Goal: Contribute content: Contribute content

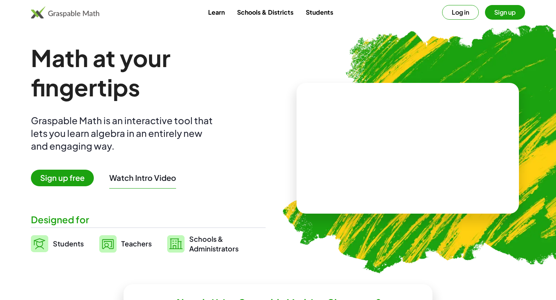
click at [156, 180] on button "Watch Intro Video" at bounding box center [142, 178] width 67 height 10
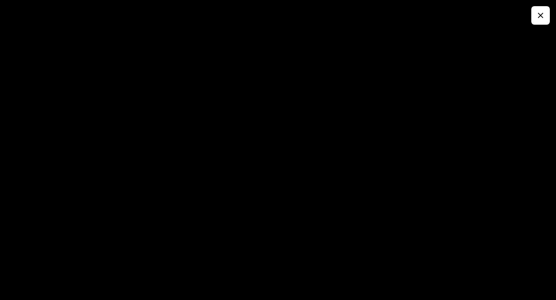
click at [542, 19] on icon "button" at bounding box center [540, 15] width 9 height 9
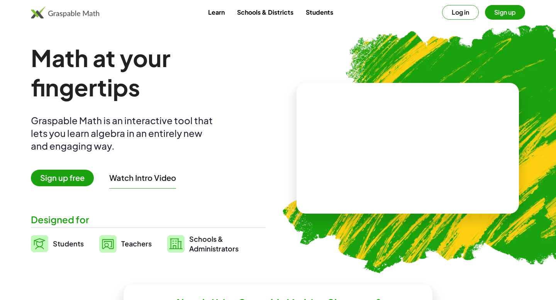
click at [498, 12] on button "Sign up" at bounding box center [505, 12] width 40 height 15
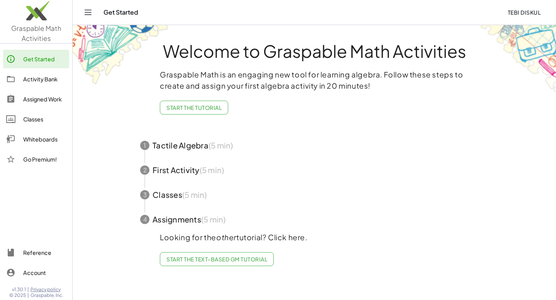
click at [266, 86] on p "Graspable Math is an engaging new tool for learning algebra. Follow these steps…" at bounding box center [314, 80] width 309 height 22
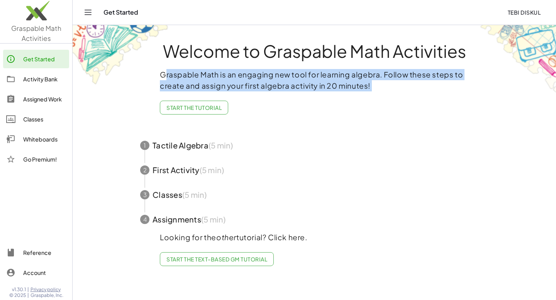
click at [266, 86] on p "Graspable Math is an engaging new tool for learning algebra. Follow these steps…" at bounding box center [314, 80] width 309 height 22
click at [262, 96] on div "Graspable Math is an engaging new tool for learning algebra. Follow these steps…" at bounding box center [314, 95] width 309 height 52
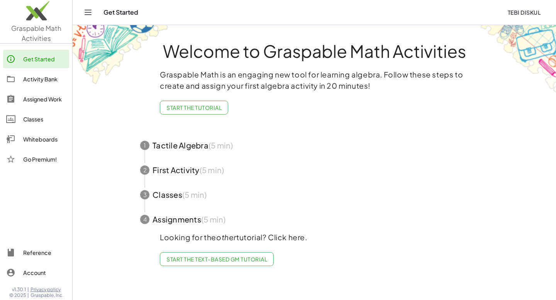
click at [269, 94] on div "Graspable Math is an engaging new tool for learning algebra. Follow these steps…" at bounding box center [314, 95] width 309 height 52
click at [214, 150] on span "button" at bounding box center [314, 145] width 367 height 25
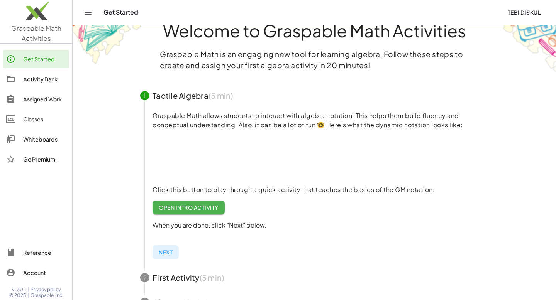
scroll to position [21, 0]
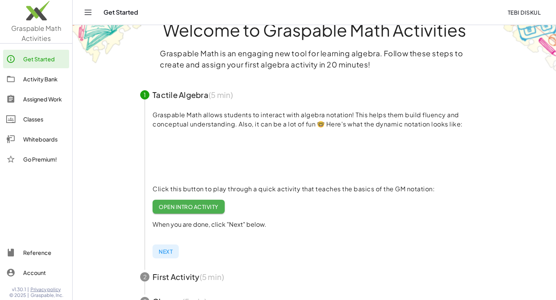
click at [225, 100] on span "button" at bounding box center [314, 95] width 367 height 25
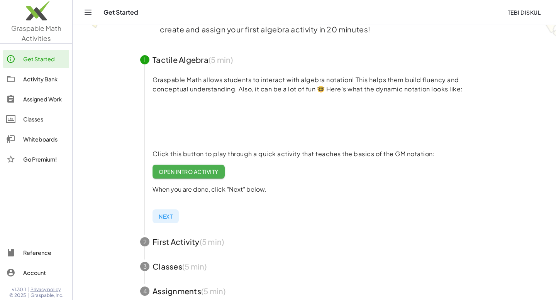
scroll to position [56, 0]
click at [206, 252] on span "button" at bounding box center [314, 242] width 367 height 25
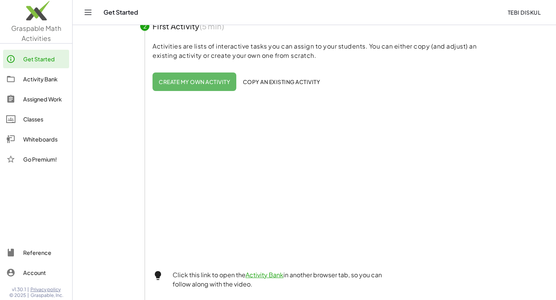
scroll to position [233, 0]
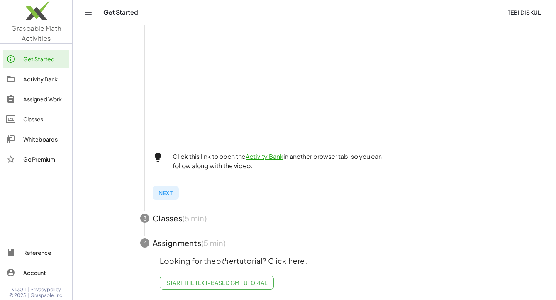
click at [181, 228] on span "button" at bounding box center [314, 218] width 367 height 25
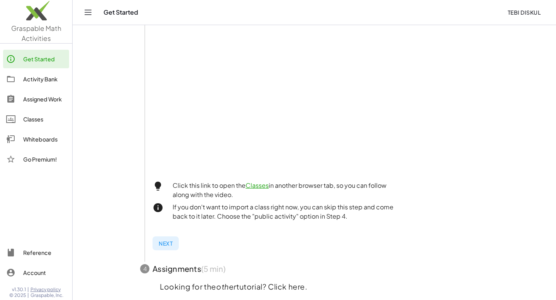
scroll to position [200, 0]
click at [214, 259] on span "button" at bounding box center [314, 269] width 367 height 25
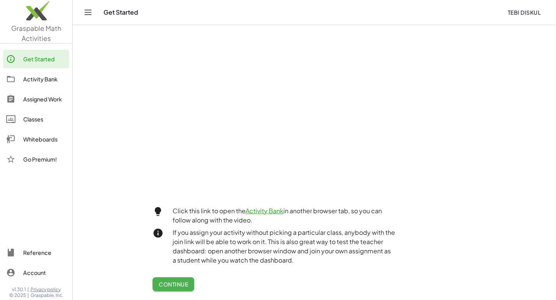
click at [53, 122] on div "Classes" at bounding box center [44, 119] width 43 height 9
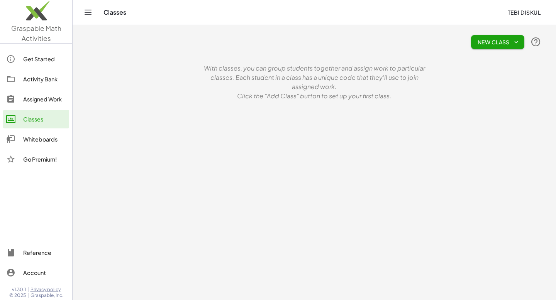
click at [54, 136] on div "Whiteboards" at bounding box center [44, 139] width 43 height 9
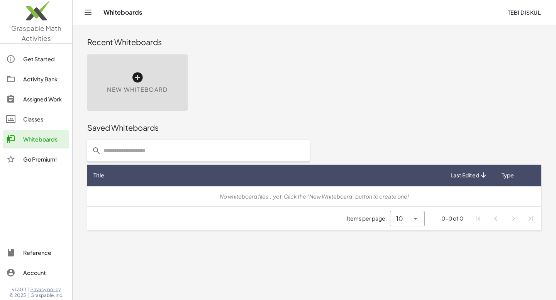
click at [50, 78] on div "Activity Bank" at bounding box center [44, 79] width 43 height 9
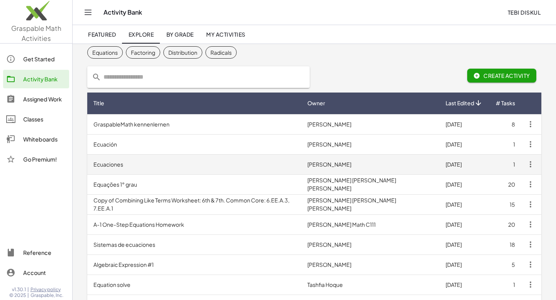
scroll to position [24, 0]
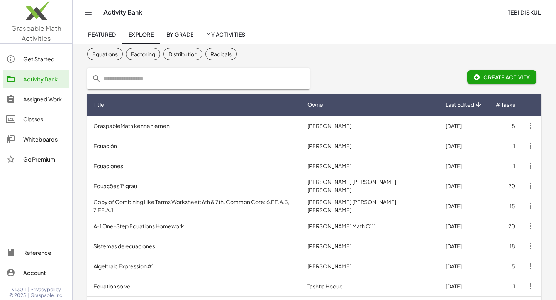
click at [158, 80] on input "text" at bounding box center [203, 79] width 204 height 22
type input "*****"
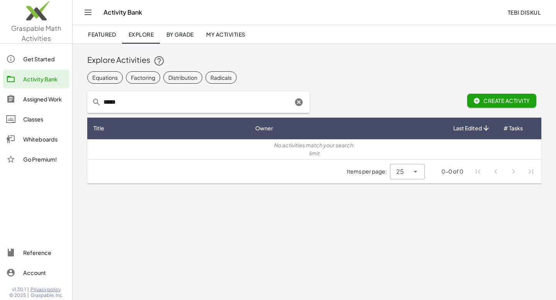
scroll to position [0, 0]
click at [187, 104] on input "*****" at bounding box center [196, 102] width 191 height 22
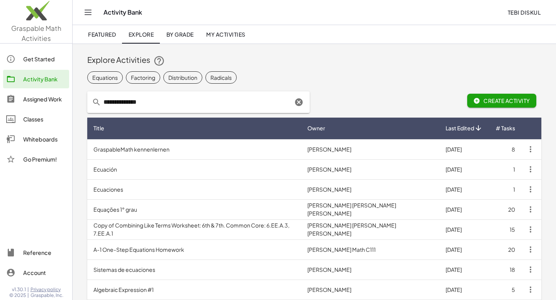
type input "**********"
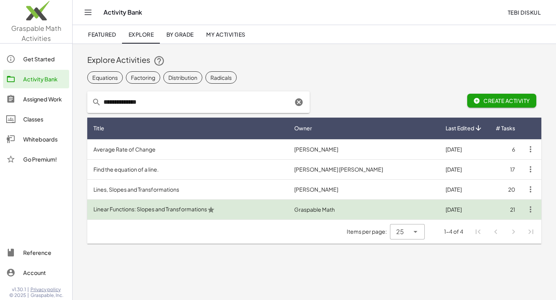
click at [226, 209] on td "Linear Functions: Slopes and Transformations" at bounding box center [187, 210] width 201 height 20
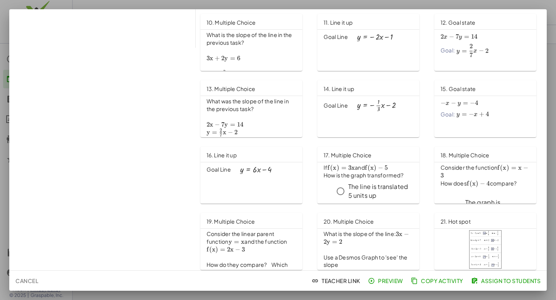
scroll to position [221, 0]
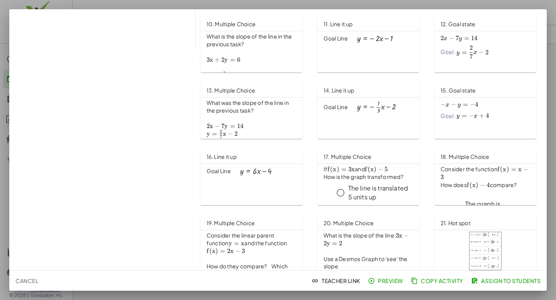
click at [372, 281] on icon "button" at bounding box center [371, 281] width 7 height 7
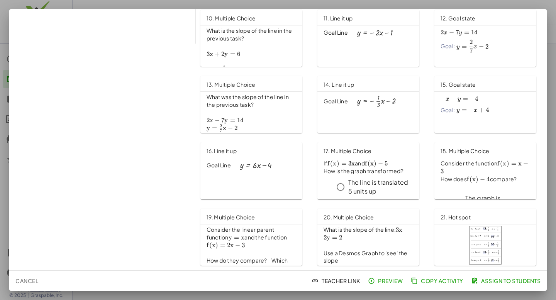
scroll to position [0, 0]
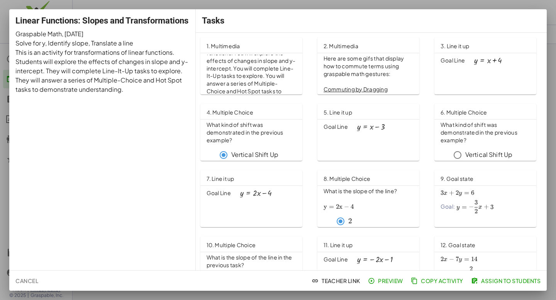
click at [143, 62] on p "This is an activity for transformations of linear functions. Students will expl…" at bounding box center [102, 71] width 174 height 46
click at [267, 3] on div at bounding box center [278, 150] width 556 height 300
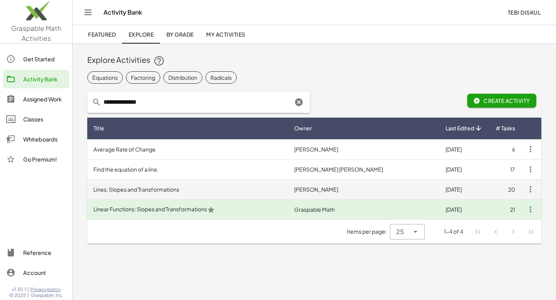
click at [288, 198] on td "Lines, Slopes and Transformations" at bounding box center [187, 190] width 201 height 20
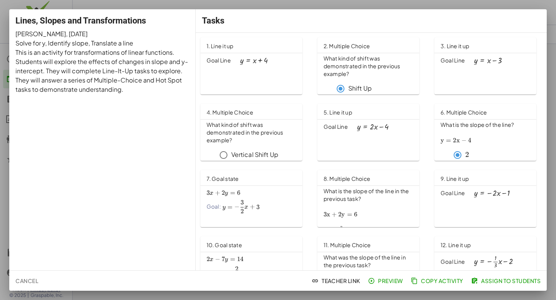
click at [468, 12] on div "Tasks" at bounding box center [371, 20] width 351 height 23
click at [474, 7] on div at bounding box center [278, 150] width 556 height 300
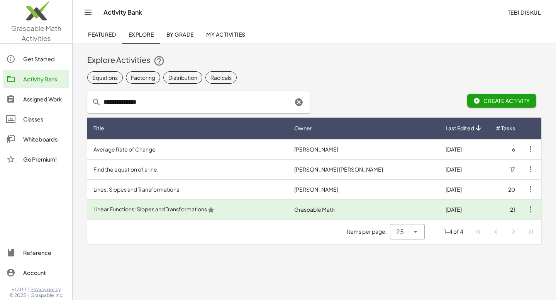
click at [58, 105] on link "Assigned Work" at bounding box center [36, 99] width 66 height 19
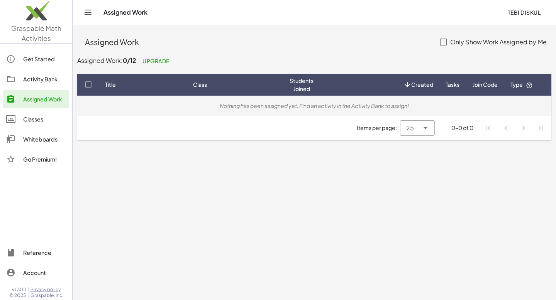
click at [219, 111] on td "Nothing has been assigned yet. Find an activity in the Activity Bank to assign!" at bounding box center [314, 106] width 474 height 20
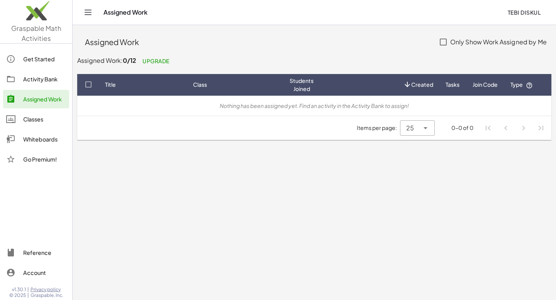
click at [44, 135] on div "Whiteboards" at bounding box center [44, 139] width 43 height 9
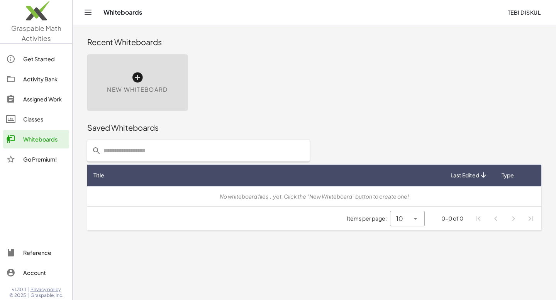
click at [43, 56] on div "Get Started" at bounding box center [44, 58] width 43 height 9
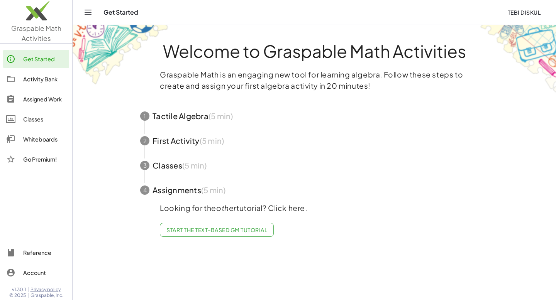
click at [42, 80] on div "Activity Bank" at bounding box center [44, 79] width 43 height 9
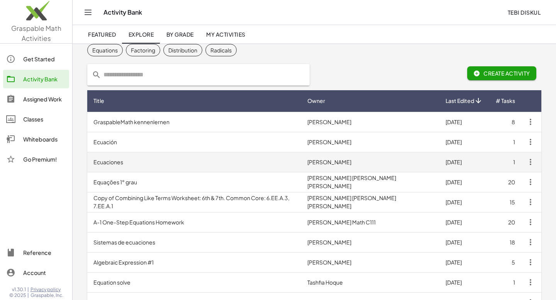
scroll to position [32, 0]
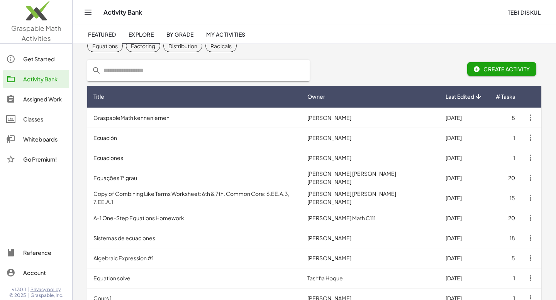
click at [45, 117] on div "Classes" at bounding box center [44, 119] width 43 height 9
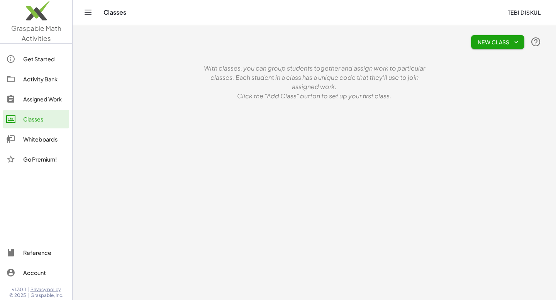
click at [44, 137] on div "Whiteboards" at bounding box center [44, 139] width 43 height 9
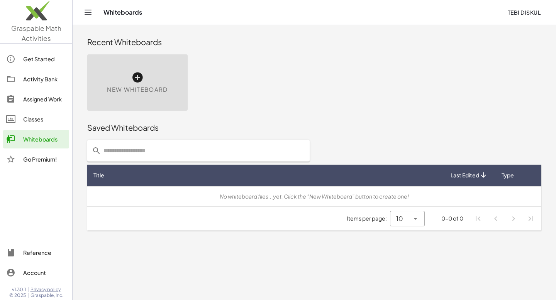
click at [160, 86] on span "New Whiteboard" at bounding box center [137, 89] width 61 height 9
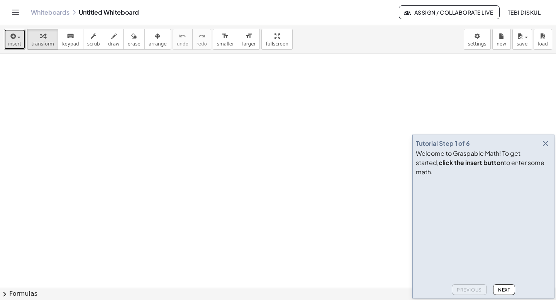
click at [6, 32] on button "insert" at bounding box center [15, 39] width 22 height 21
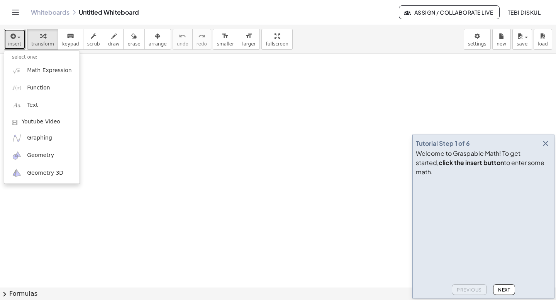
click at [120, 76] on div at bounding box center [278, 288] width 556 height 468
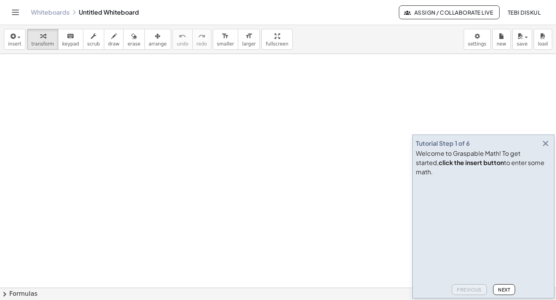
click at [118, 9] on div "Whiteboards Untitled Whiteboard" at bounding box center [215, 12] width 368 height 8
click at [121, 10] on div "Whiteboards Untitled Whiteboard" at bounding box center [215, 12] width 368 height 8
click at [66, 56] on div at bounding box center [278, 288] width 556 height 468
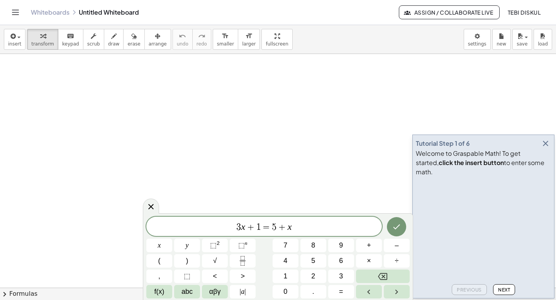
click at [421, 148] on div "Tutorial Step 1 of 6" at bounding box center [443, 143] width 54 height 9
click at [384, 144] on div at bounding box center [278, 288] width 556 height 468
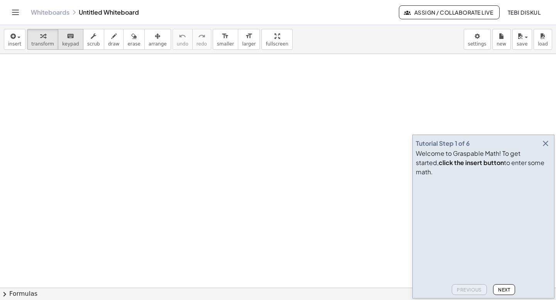
click at [71, 44] on span "keypad" at bounding box center [70, 43] width 17 height 5
click at [18, 78] on div at bounding box center [278, 288] width 556 height 468
click at [73, 43] on span "keypad" at bounding box center [70, 43] width 17 height 5
click at [31, 39] on div "button" at bounding box center [42, 35] width 23 height 9
click at [14, 36] on icon "button" at bounding box center [12, 36] width 7 height 9
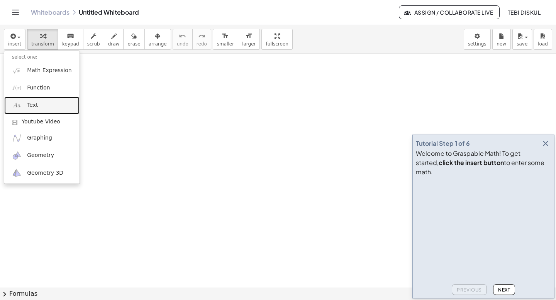
click at [45, 103] on link "Text" at bounding box center [41, 105] width 75 height 17
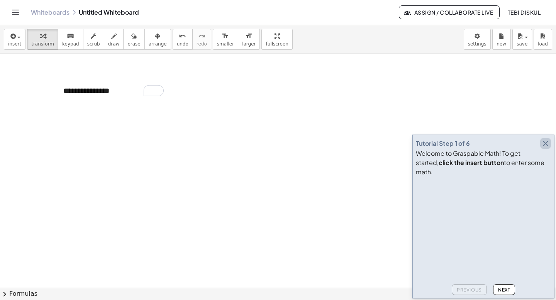
click at [544, 148] on icon "button" at bounding box center [545, 143] width 9 height 9
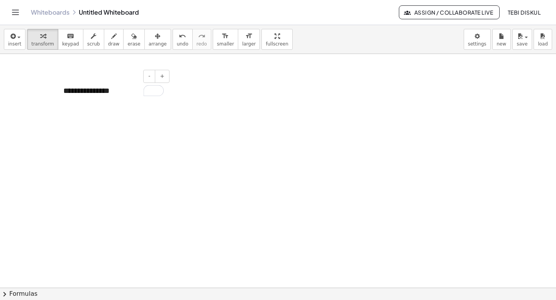
click at [100, 97] on div "**********" at bounding box center [114, 91] width 116 height 27
drag, startPoint x: 171, startPoint y: 119, endPoint x: 215, endPoint y: 116, distance: 44.9
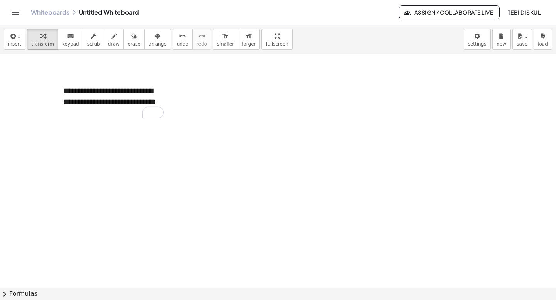
click at [216, 116] on div "**********" at bounding box center [278, 288] width 556 height 468
click at [197, 111] on div at bounding box center [278, 288] width 556 height 468
click at [142, 102] on div "**********" at bounding box center [114, 102] width 116 height 49
click at [161, 79] on span "+" at bounding box center [162, 76] width 5 height 6
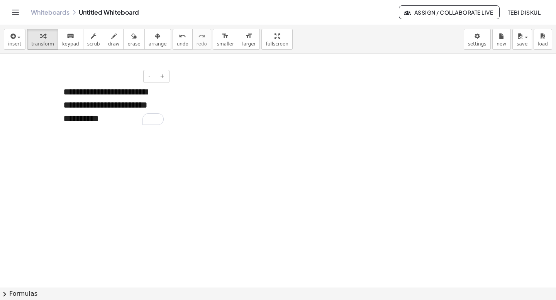
click at [154, 103] on div "**********" at bounding box center [114, 105] width 116 height 55
click at [200, 102] on div at bounding box center [278, 288] width 556 height 468
click at [136, 96] on div "**********" at bounding box center [114, 105] width 116 height 55
drag, startPoint x: 171, startPoint y: 100, endPoint x: 227, endPoint y: 101, distance: 56.8
click at [227, 101] on div "**********" at bounding box center [278, 288] width 556 height 468
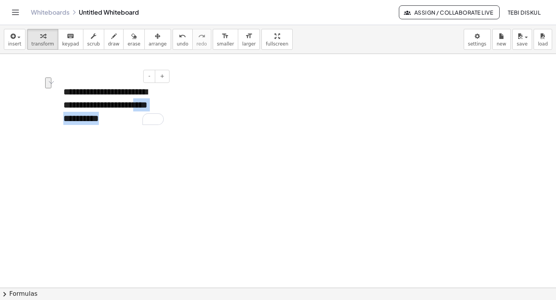
click at [151, 132] on div "**********" at bounding box center [114, 105] width 116 height 55
click at [187, 125] on div at bounding box center [278, 288] width 556 height 468
click at [120, 125] on div "**********" at bounding box center [114, 105] width 116 height 55
click at [162, 38] on button "arrange" at bounding box center [157, 39] width 27 height 21
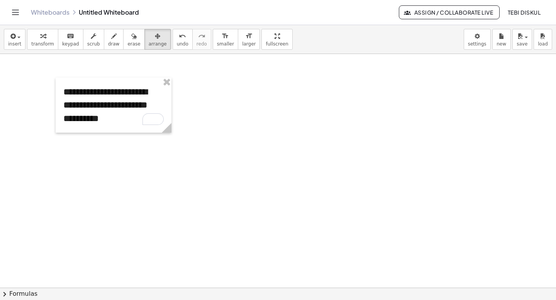
click at [136, 108] on div at bounding box center [114, 105] width 116 height 55
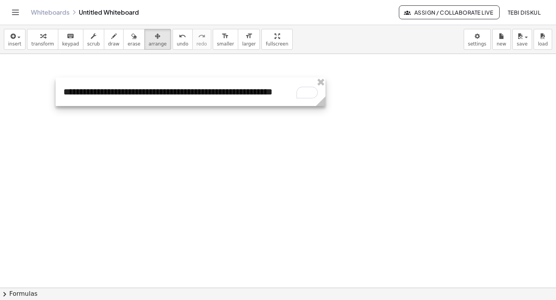
drag, startPoint x: 170, startPoint y: 128, endPoint x: 323, endPoint y: 113, distance: 154.4
click at [324, 113] on div "**********" at bounding box center [278, 288] width 556 height 468
click at [323, 132] on div at bounding box center [278, 288] width 556 height 468
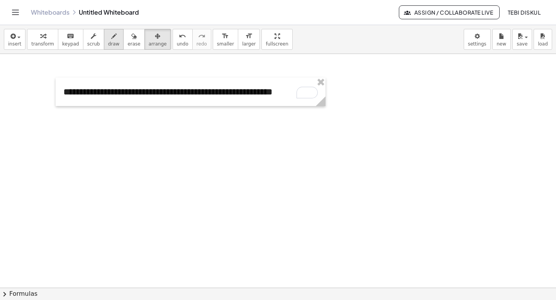
click at [116, 42] on button "draw" at bounding box center [114, 39] width 20 height 21
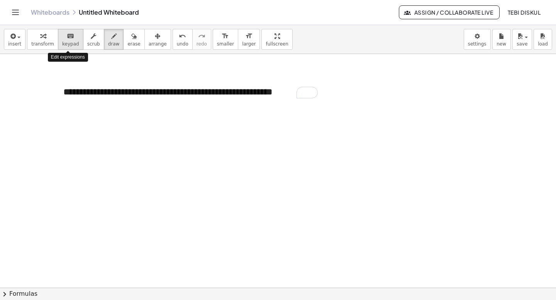
click at [76, 44] on button "keyboard keypad" at bounding box center [70, 39] width 25 height 21
click at [64, 110] on div at bounding box center [278, 288] width 556 height 468
click at [47, 41] on span "transform" at bounding box center [42, 43] width 23 height 5
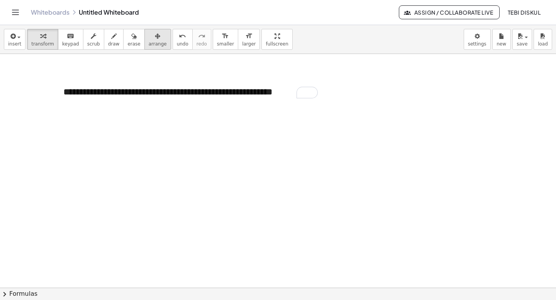
click at [149, 45] on span "arrange" at bounding box center [158, 43] width 18 height 5
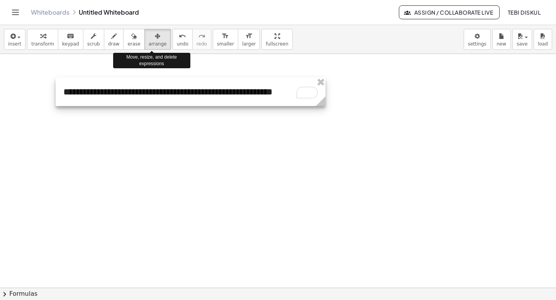
click at [295, 87] on div at bounding box center [191, 92] width 270 height 29
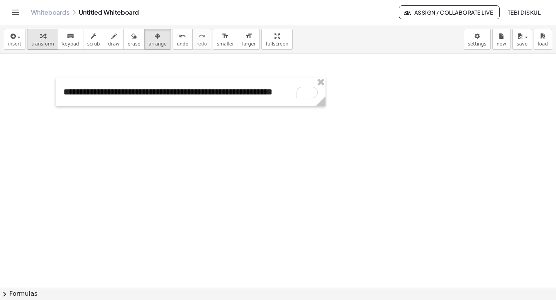
click at [40, 37] on icon "button" at bounding box center [42, 36] width 5 height 9
click at [228, 91] on div "**********" at bounding box center [191, 92] width 270 height 29
click at [291, 94] on div "**********" at bounding box center [191, 92] width 270 height 29
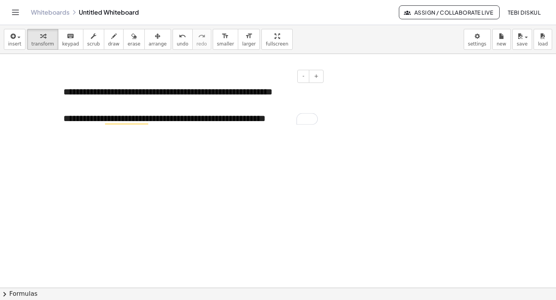
click at [228, 95] on div "**********" at bounding box center [191, 105] width 270 height 55
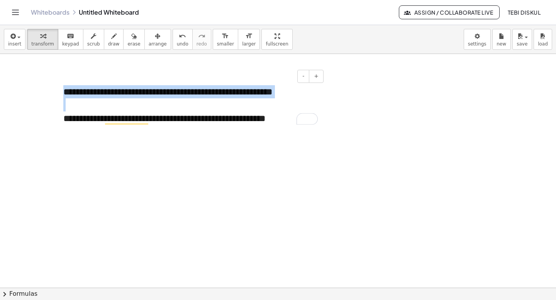
click at [228, 95] on div "**********" at bounding box center [191, 105] width 270 height 55
click at [345, 90] on div at bounding box center [278, 288] width 556 height 468
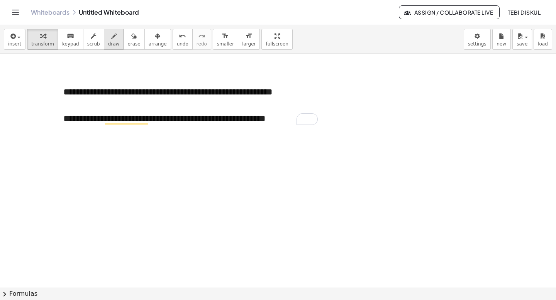
click at [111, 31] on div "button" at bounding box center [114, 35] width 12 height 9
click at [49, 45] on span "transform" at bounding box center [42, 43] width 23 height 5
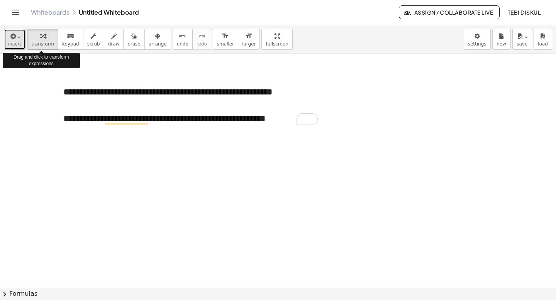
click at [10, 42] on span "insert" at bounding box center [14, 43] width 13 height 5
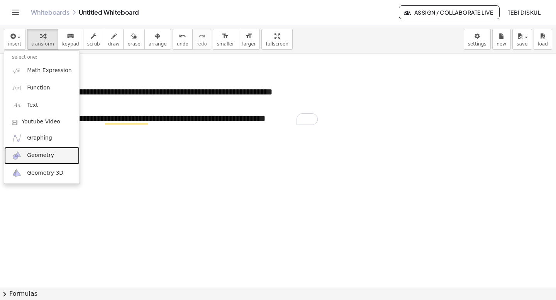
click at [51, 152] on span "Geometry" at bounding box center [40, 156] width 27 height 8
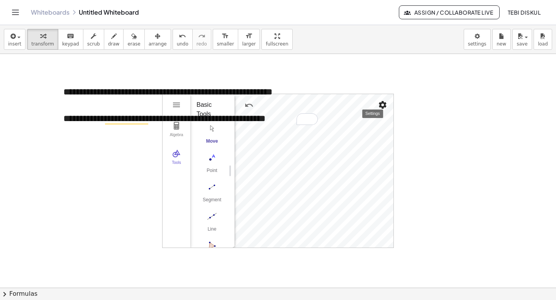
click at [383, 104] on img "Settings" at bounding box center [382, 104] width 9 height 9
click at [145, 170] on div at bounding box center [278, 288] width 556 height 468
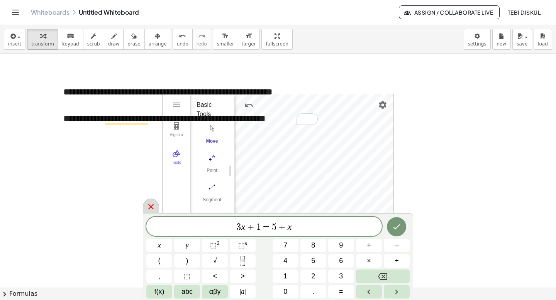
click at [153, 208] on icon at bounding box center [150, 206] width 9 height 9
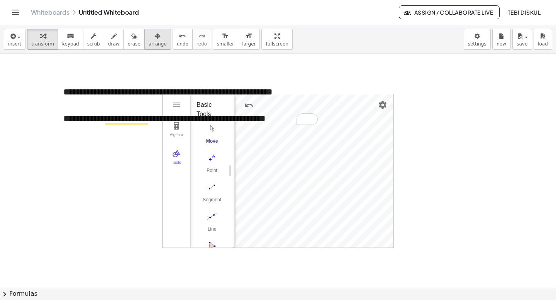
click at [155, 32] on icon "button" at bounding box center [157, 36] width 5 height 9
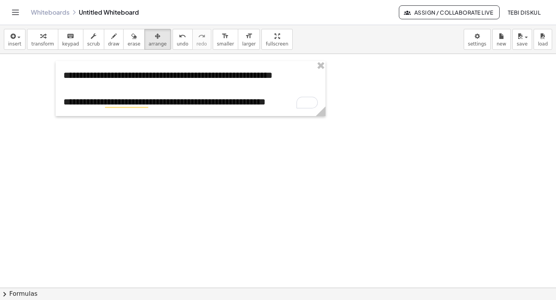
scroll to position [10, 0]
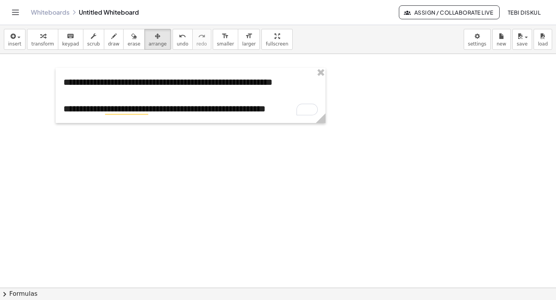
click at [10, 290] on button "chevron_right Formulas" at bounding box center [278, 294] width 556 height 12
click at [0, 0] on div "Quadratic Formula + · a · x 2 + · b · x + c = 0 ⇔ x = · ( − b ± 2 √ ( + b 2 − ·…" at bounding box center [0, 0] width 0 height 0
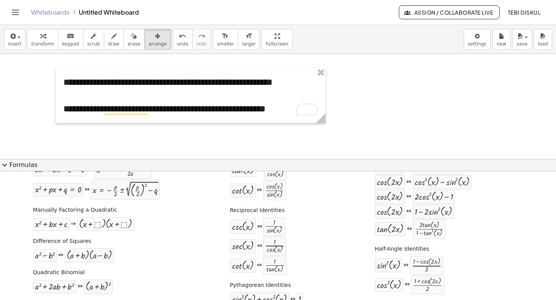
scroll to position [0, 0]
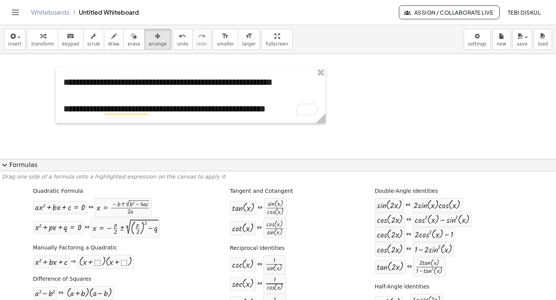
click at [10, 166] on button "expand_more Formulas" at bounding box center [278, 165] width 556 height 12
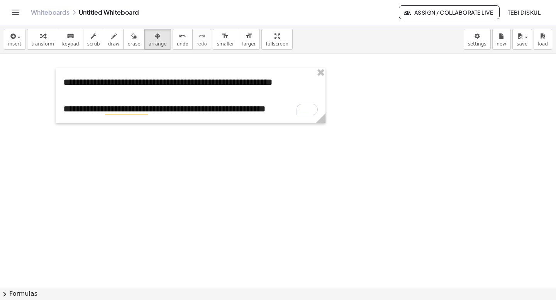
click at [108, 127] on div at bounding box center [278, 278] width 556 height 468
click at [22, 48] on button "insert" at bounding box center [15, 39] width 22 height 21
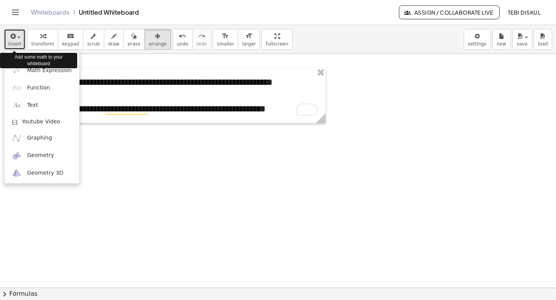
click at [22, 48] on button "insert" at bounding box center [15, 39] width 22 height 21
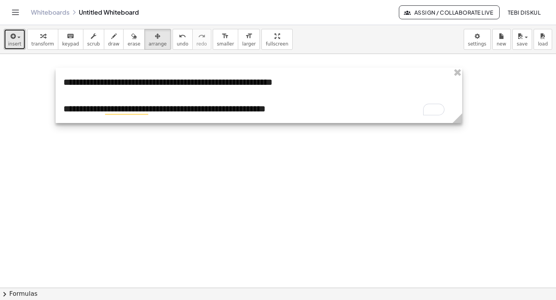
drag, startPoint x: 320, startPoint y: 121, endPoint x: 457, endPoint y: 138, distance: 137.7
click at [457, 138] on div "**********" at bounding box center [278, 278] width 556 height 468
click at [244, 82] on div at bounding box center [259, 95] width 406 height 55
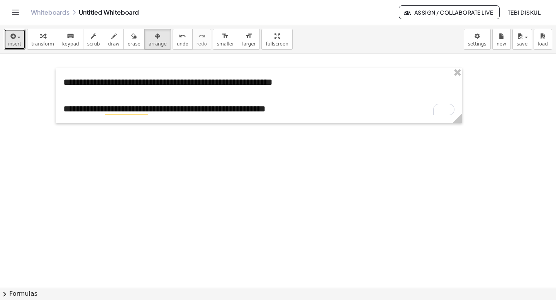
click at [254, 151] on div at bounding box center [278, 278] width 556 height 468
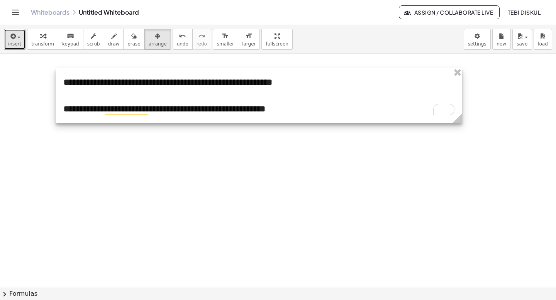
click at [278, 110] on div at bounding box center [259, 95] width 406 height 55
click at [273, 109] on div at bounding box center [259, 95] width 406 height 55
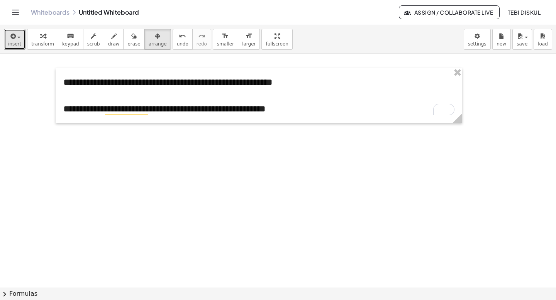
click at [259, 142] on div at bounding box center [278, 278] width 556 height 468
click at [23, 12] on div "Whiteboards Untitled Whiteboard Assign / Collaborate Live Tebi Diskul" at bounding box center [277, 12] width 537 height 25
click at [17, 12] on icon "Toggle navigation" at bounding box center [15, 12] width 7 height 5
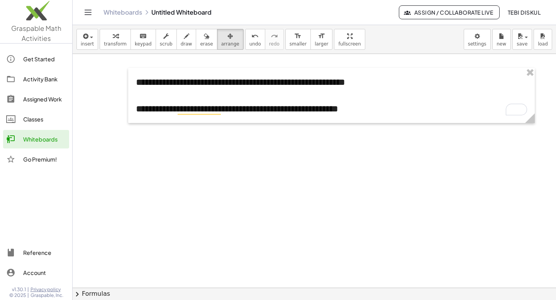
click at [63, 86] on link "Activity Bank" at bounding box center [36, 79] width 66 height 19
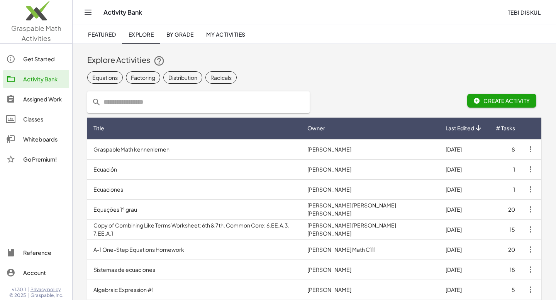
click at [505, 104] on button "Create Activity" at bounding box center [501, 101] width 69 height 14
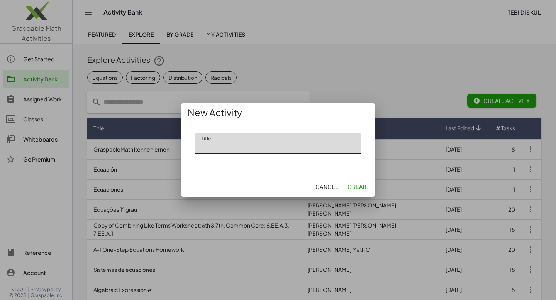
click at [327, 142] on input "Title" at bounding box center [277, 144] width 165 height 22
type input "**********"
click at [353, 186] on span "Create" at bounding box center [357, 186] width 21 height 7
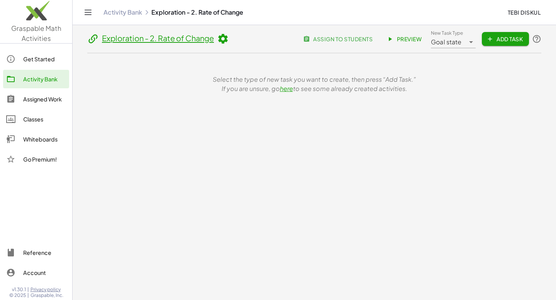
click at [462, 43] on div "Goal state *********" at bounding box center [448, 39] width 34 height 19
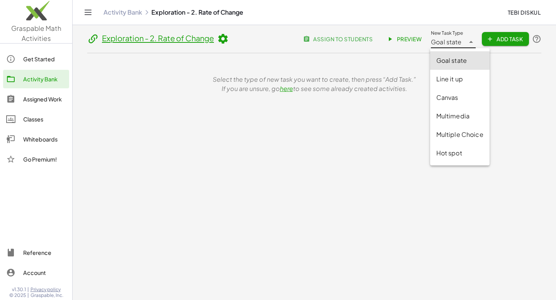
click at [388, 94] on div "Select the type of new task you want to create, then press “Add Task.” If you a…" at bounding box center [314, 84] width 445 height 37
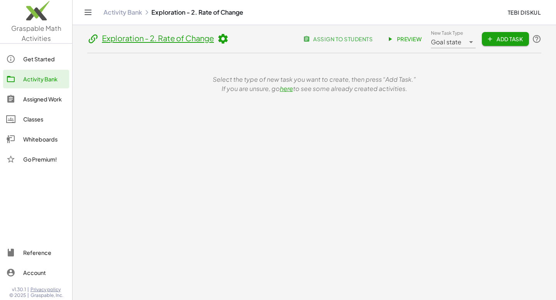
click at [453, 47] on div "Goal state *********" at bounding box center [448, 39] width 34 height 19
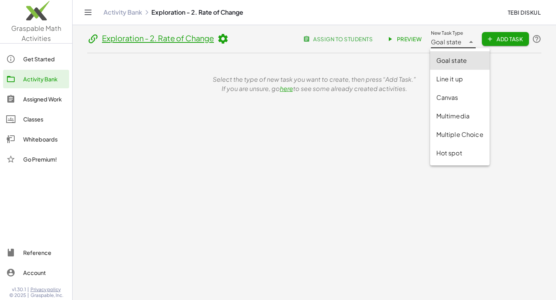
click at [461, 99] on div "Canvas" at bounding box center [459, 97] width 47 height 9
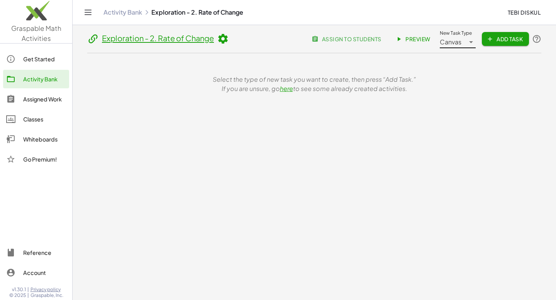
click at [508, 41] on span "Add Task" at bounding box center [505, 39] width 35 height 7
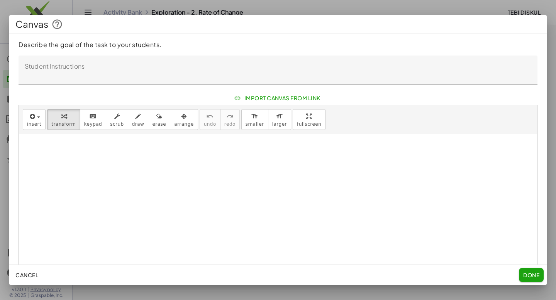
click at [411, 66] on textarea "Student Instructions" at bounding box center [278, 70] width 519 height 29
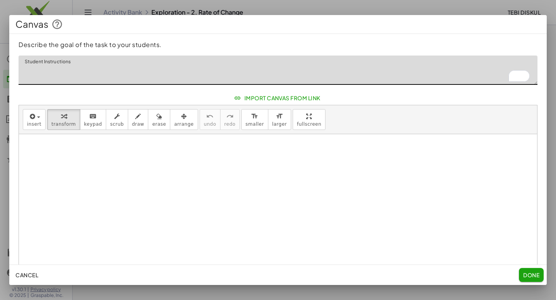
click at [315, 103] on button "Import Canvas From Link" at bounding box center [277, 98] width 97 height 14
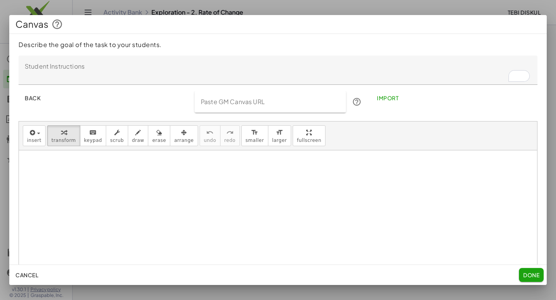
click at [36, 278] on span "Cancel" at bounding box center [26, 275] width 23 height 7
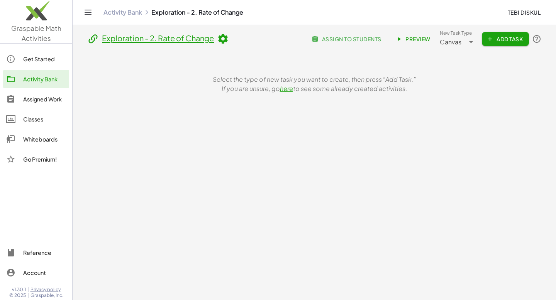
click at [503, 39] on span "Add Task" at bounding box center [505, 39] width 35 height 7
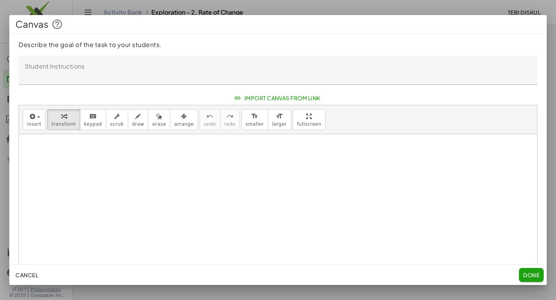
click at [471, 39] on div "Describe the goal of the task to your students. Student Instructions Student In…" at bounding box center [277, 149] width 537 height 231
click at [25, 271] on button "Cancel" at bounding box center [26, 275] width 29 height 14
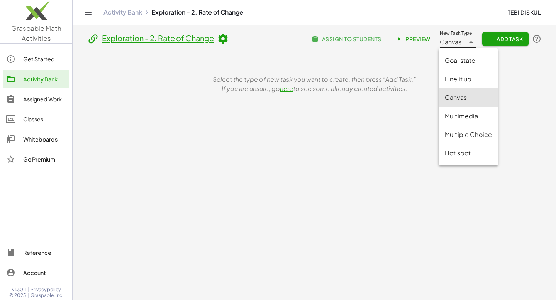
click at [459, 36] on div "Canvas ******" at bounding box center [452, 39] width 25 height 19
click at [478, 138] on div "Multiple Choice" at bounding box center [468, 134] width 47 height 9
type input "**********"
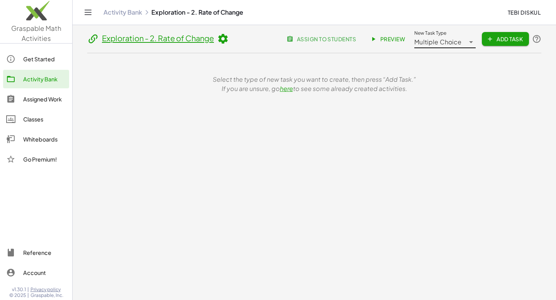
click at [495, 45] on button "Add Task" at bounding box center [505, 39] width 47 height 14
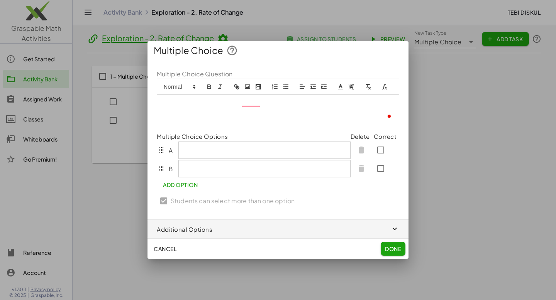
click at [305, 120] on span "**********" at bounding box center [279, 109] width 232 height 19
click at [305, 120] on p "**********" at bounding box center [278, 110] width 230 height 21
click at [343, 86] on icon at bounding box center [340, 86] width 7 height 7
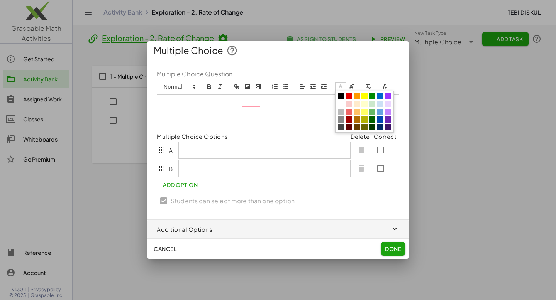
click at [342, 96] on span at bounding box center [341, 96] width 6 height 6
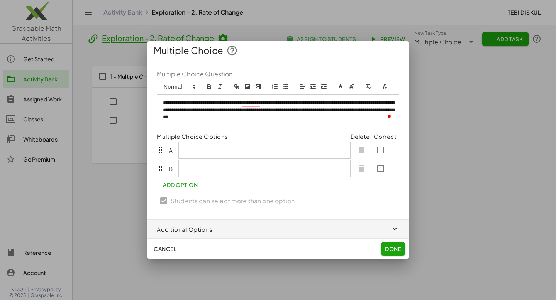
click at [339, 119] on p "**********" at bounding box center [278, 110] width 230 height 21
click at [247, 89] on rect "image" at bounding box center [247, 87] width 5 height 4
click at [363, 123] on div "**********" at bounding box center [278, 110] width 242 height 30
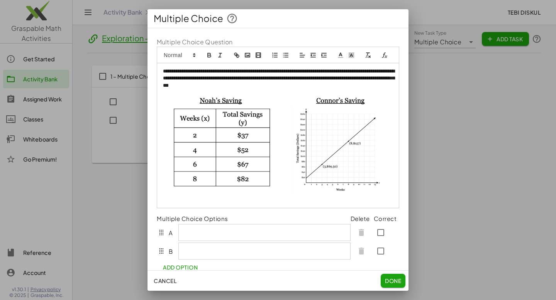
click at [338, 135] on img "To enrich screen reader interactions, please activate Accessibility in Grammarl…" at bounding box center [278, 145] width 230 height 112
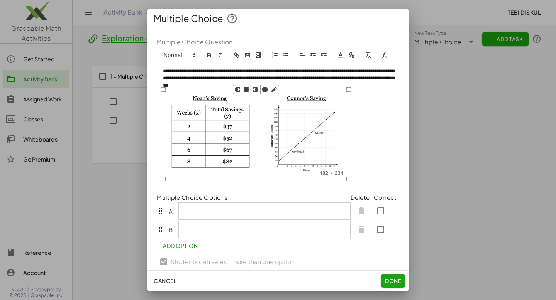
drag, startPoint x: 393, startPoint y: 200, endPoint x: 347, endPoint y: 169, distance: 55.4
click at [347, 169] on div "**********" at bounding box center [278, 125] width 242 height 124
click at [325, 72] on p "**********" at bounding box center [278, 78] width 230 height 21
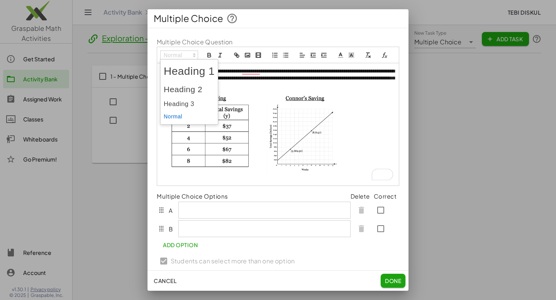
click at [175, 51] on span at bounding box center [179, 55] width 38 height 9
click at [198, 118] on span at bounding box center [189, 117] width 51 height 12
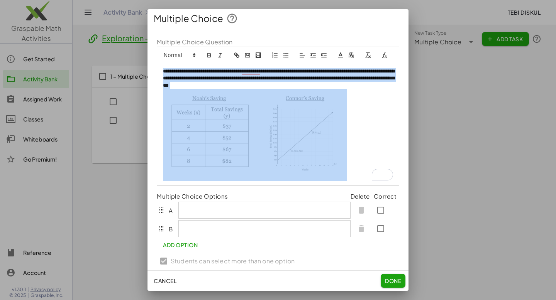
click at [356, 83] on p "**********" at bounding box center [278, 78] width 230 height 21
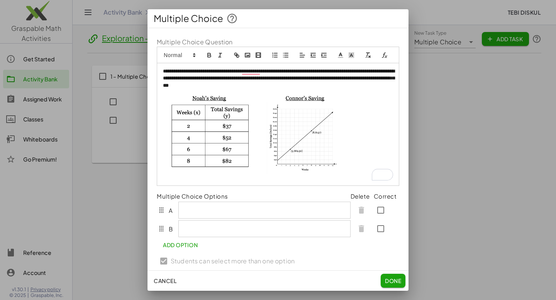
click at [368, 90] on p "To enrich screen reader interactions, please activate Accessibility in Grammarl…" at bounding box center [278, 135] width 230 height 92
click at [370, 88] on p "**********" at bounding box center [278, 78] width 230 height 21
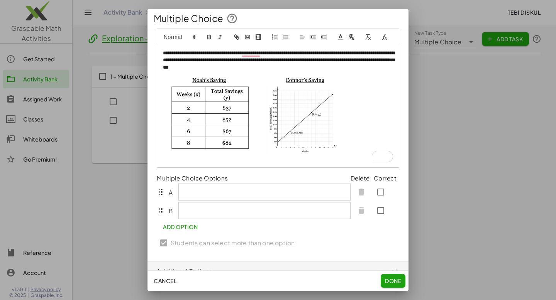
scroll to position [28, 0]
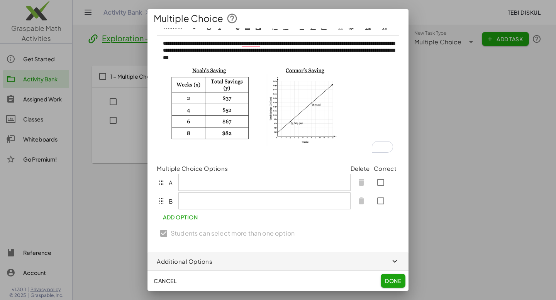
click at [373, 136] on p "To enrich screen reader interactions, please activate Accessibility in Grammarl…" at bounding box center [278, 107] width 230 height 92
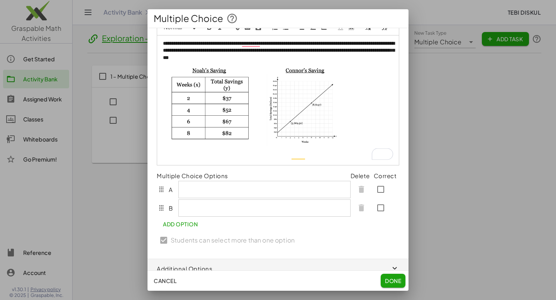
click at [327, 156] on span "**********" at bounding box center [245, 156] width 164 height 5
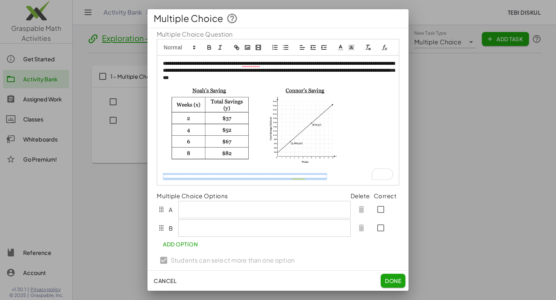
scroll to position [0, 0]
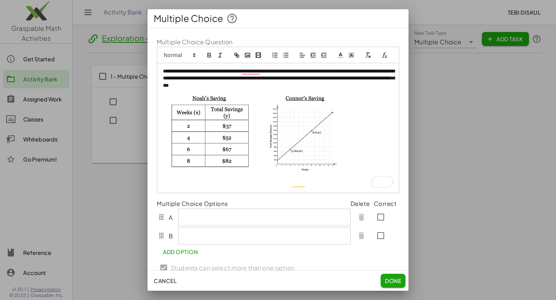
click at [343, 54] on icon at bounding box center [340, 55] width 7 height 7
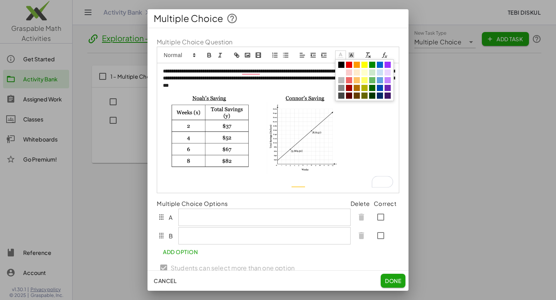
click at [340, 63] on span at bounding box center [341, 65] width 6 height 6
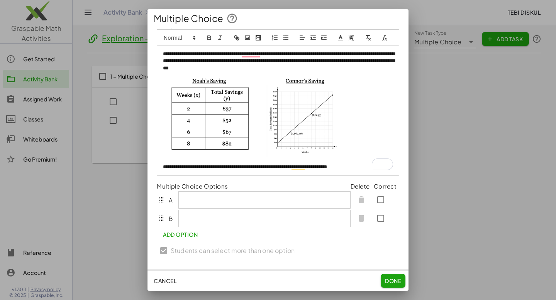
scroll to position [19, 0]
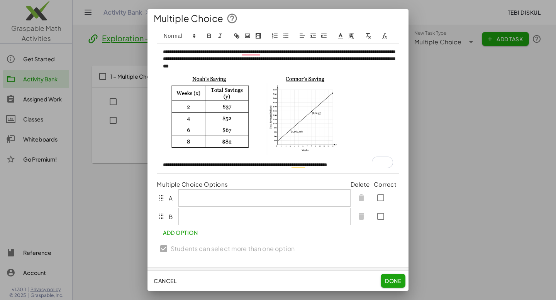
click at [280, 199] on p at bounding box center [265, 198] width 160 height 7
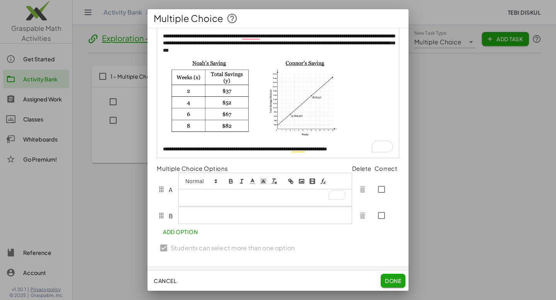
scroll to position [35, 0]
click at [294, 197] on p "To enrich screen reader interactions, please activate Accessibility in Grammarl…" at bounding box center [265, 197] width 161 height 7
click at [291, 197] on p "To enrich screen reader interactions, please activate Accessibility in Grammarl…" at bounding box center [265, 197] width 161 height 7
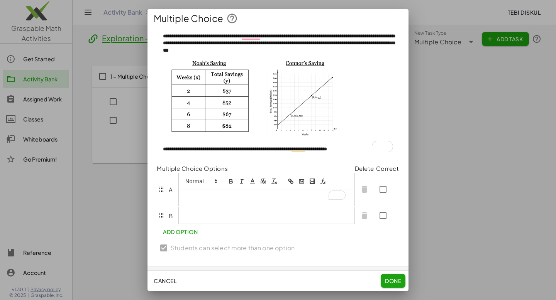
click at [291, 197] on p "To enrich screen reader interactions, please activate Accessibility in Grammarl…" at bounding box center [265, 197] width 161 height 7
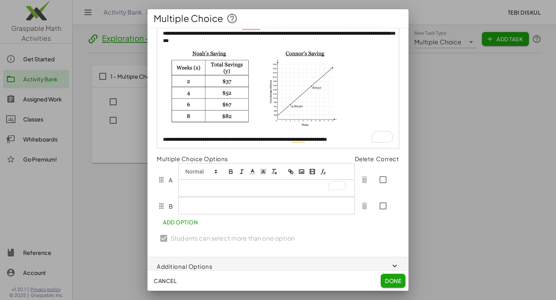
scroll to position [45, 0]
click at [250, 187] on p "**********" at bounding box center [265, 187] width 161 height 7
click at [286, 209] on div at bounding box center [267, 205] width 176 height 16
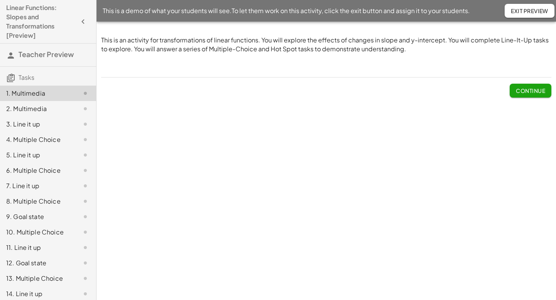
click at [0, 0] on div "This is an activity for transformations of linear functions. You will explore t…" at bounding box center [0, 0] width 0 height 0
click at [527, 95] on button "Continue" at bounding box center [531, 91] width 42 height 14
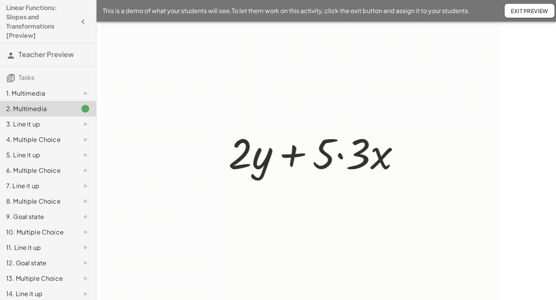
scroll to position [724, 0]
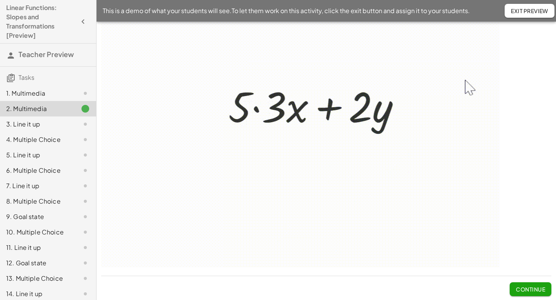
click at [524, 292] on span "Continue" at bounding box center [530, 289] width 29 height 7
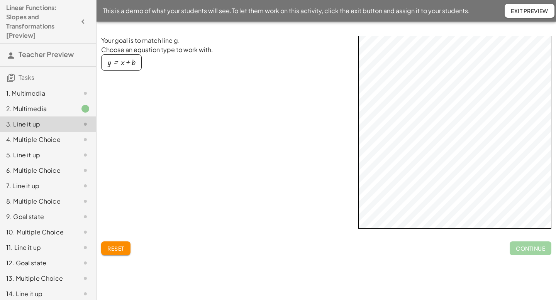
click at [113, 62] on div "button" at bounding box center [121, 62] width 27 height 8
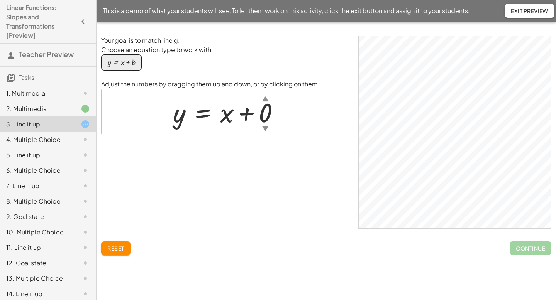
click at [265, 101] on div "▲" at bounding box center [265, 99] width 7 height 10
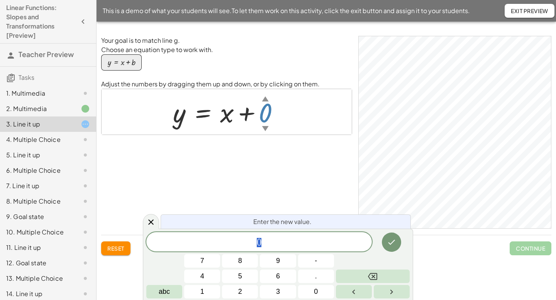
click at [265, 101] on div "▲" at bounding box center [265, 99] width 7 height 10
click at [268, 97] on div "▲" at bounding box center [265, 99] width 7 height 10
click at [389, 248] on button "Done" at bounding box center [391, 242] width 19 height 19
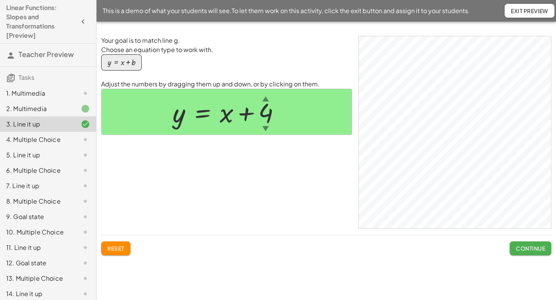
click at [512, 248] on button "Continue" at bounding box center [531, 249] width 42 height 14
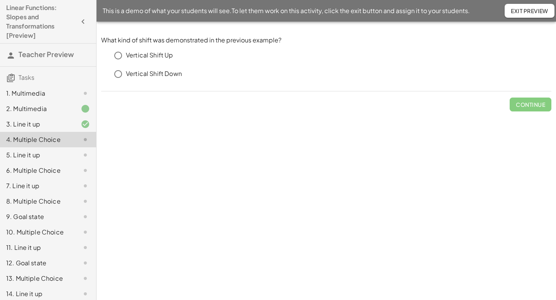
click at [160, 58] on p "Vertical Shift Up" at bounding box center [149, 55] width 47 height 9
click at [512, 97] on div "Check" at bounding box center [326, 101] width 450 height 20
click at [536, 107] on span "Check" at bounding box center [535, 104] width 20 height 7
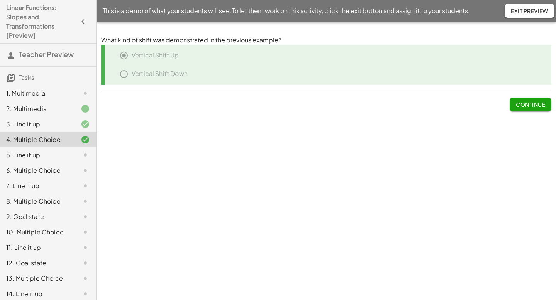
click at [536, 107] on span "Continue" at bounding box center [530, 104] width 29 height 7
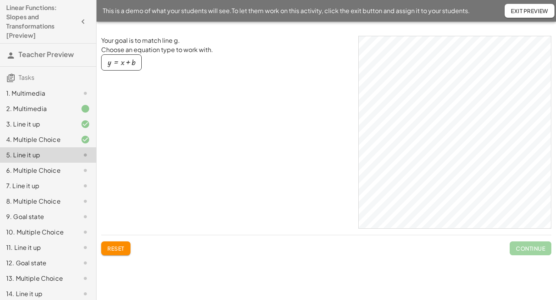
click at [131, 58] on div "button" at bounding box center [121, 62] width 27 height 8
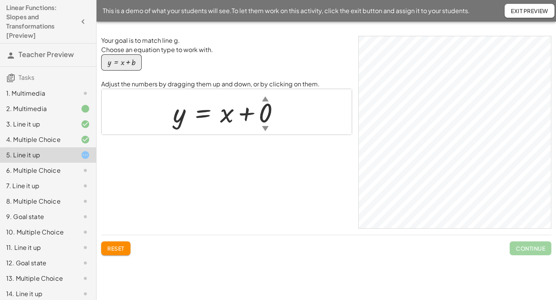
click at [267, 130] on div "▼" at bounding box center [265, 129] width 7 height 10
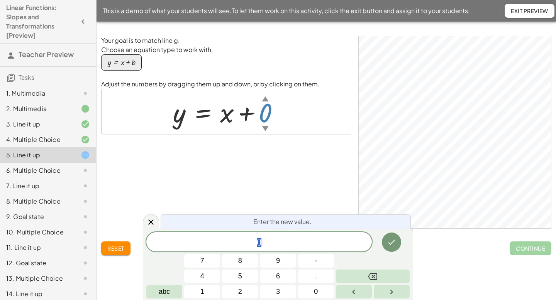
click at [266, 128] on div "▼" at bounding box center [265, 129] width 7 height 10
click at [266, 126] on div "▼" at bounding box center [265, 129] width 7 height 10
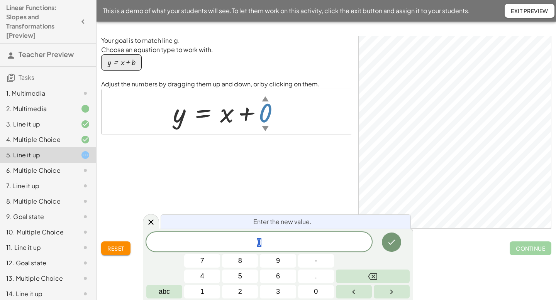
click at [266, 126] on div "▼" at bounding box center [265, 129] width 7 height 10
click at [394, 244] on icon "Done" at bounding box center [391, 242] width 9 height 9
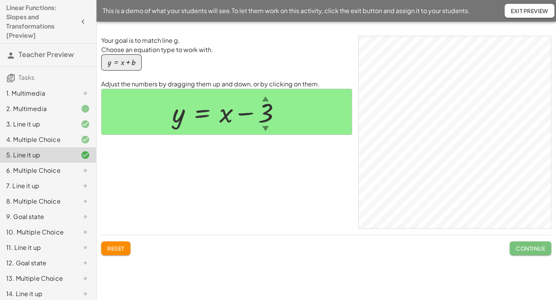
click at [530, 248] on span "Continue" at bounding box center [530, 248] width 29 height 7
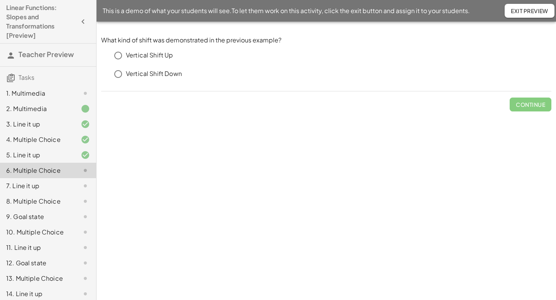
click at [170, 83] on div "Vertical Shift Down" at bounding box center [326, 75] width 450 height 19
click at [175, 75] on p "Vertical Shift Down" at bounding box center [154, 73] width 56 height 9
click at [536, 100] on button "Check" at bounding box center [535, 105] width 32 height 14
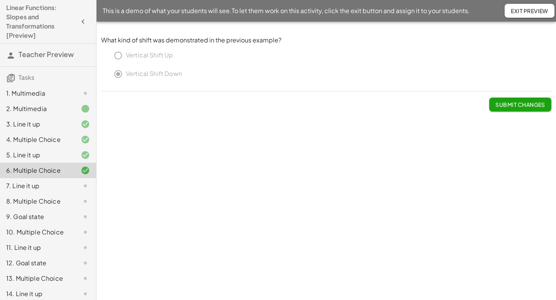
click at [531, 108] on span "Submit Changes" at bounding box center [520, 104] width 50 height 7
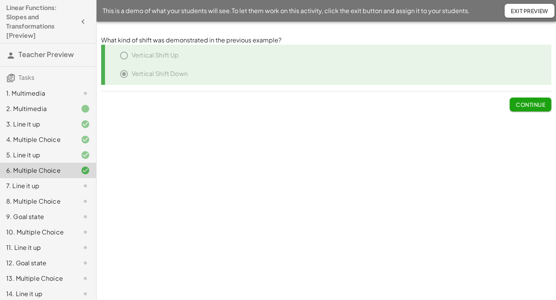
click at [531, 108] on span "Continue" at bounding box center [530, 104] width 29 height 7
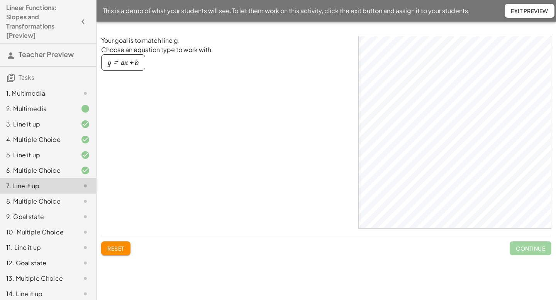
click at [137, 66] on div "button" at bounding box center [123, 62] width 31 height 8
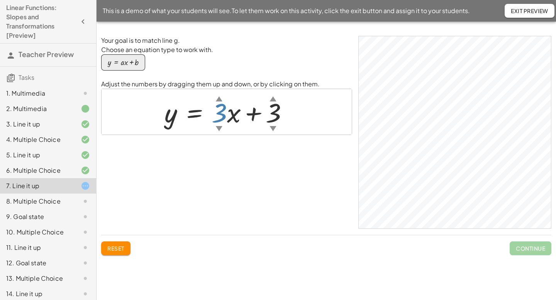
click at [220, 126] on div "▼" at bounding box center [219, 129] width 7 height 10
click at [274, 128] on div "▼" at bounding box center [272, 129] width 7 height 10
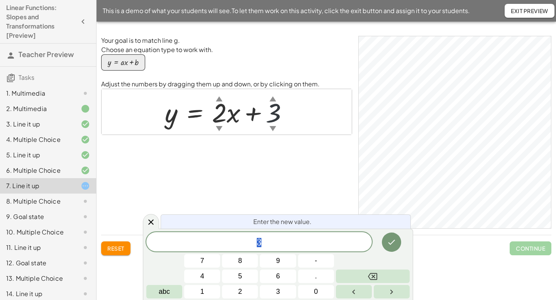
click at [274, 128] on div "▼" at bounding box center [272, 129] width 7 height 10
click at [396, 244] on icon "Done" at bounding box center [391, 242] width 9 height 9
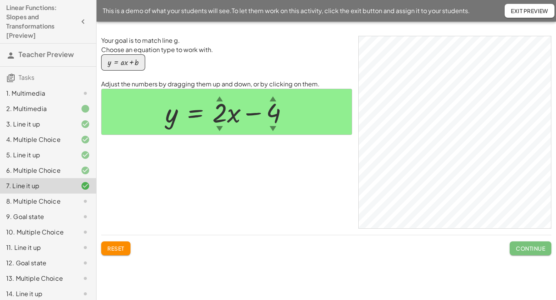
click at [543, 249] on span "Continue" at bounding box center [530, 248] width 29 height 7
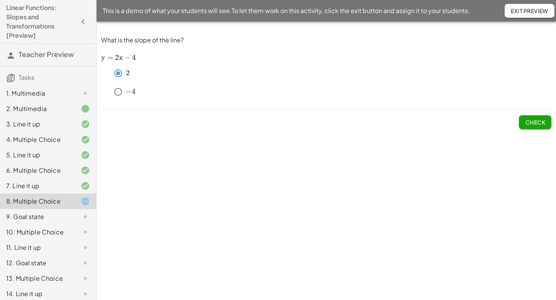
click at [532, 127] on button "Check" at bounding box center [535, 122] width 32 height 14
click at [532, 127] on button "Submit Changes" at bounding box center [520, 122] width 62 height 14
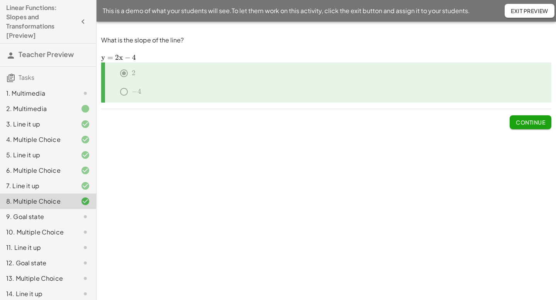
click at [532, 127] on button "Continue" at bounding box center [531, 122] width 42 height 14
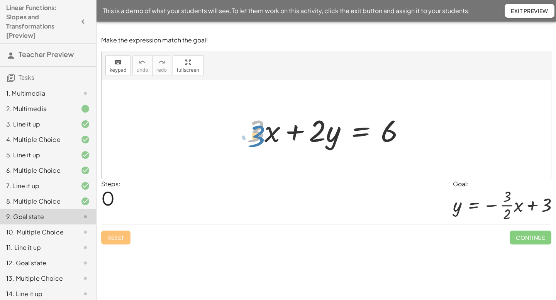
drag, startPoint x: 252, startPoint y: 133, endPoint x: 253, endPoint y: 138, distance: 5.1
click at [253, 138] on div at bounding box center [329, 130] width 172 height 40
drag, startPoint x: 260, startPoint y: 134, endPoint x: 434, endPoint y: 132, distance: 173.7
click at [434, 132] on div "· 3 + · x + · 3 · x + · 2 · y = 6" at bounding box center [326, 129] width 449 height 99
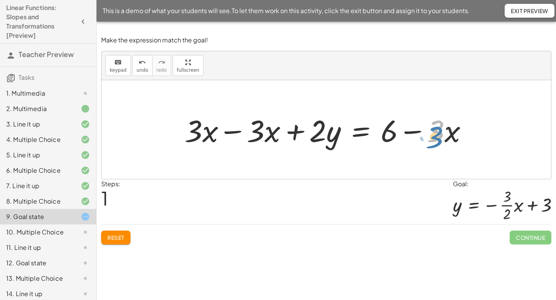
drag, startPoint x: 440, startPoint y: 132, endPoint x: 438, endPoint y: 137, distance: 4.9
click at [438, 137] on div at bounding box center [329, 130] width 297 height 40
drag, startPoint x: 450, startPoint y: 131, endPoint x: 387, endPoint y: 135, distance: 63.4
click at [387, 135] on div at bounding box center [329, 130] width 297 height 40
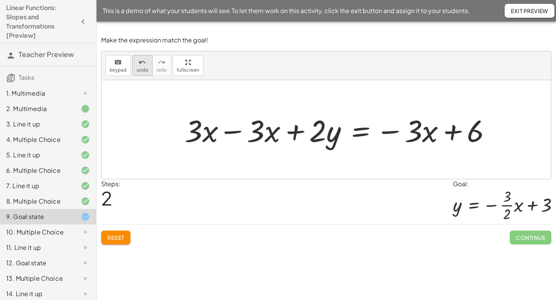
click at [141, 65] on icon "undo" at bounding box center [142, 62] width 7 height 9
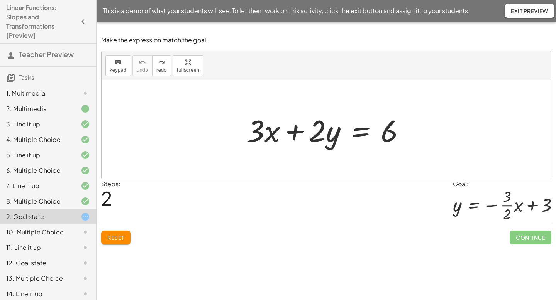
click at [117, 240] on span "Reset" at bounding box center [115, 237] width 17 height 7
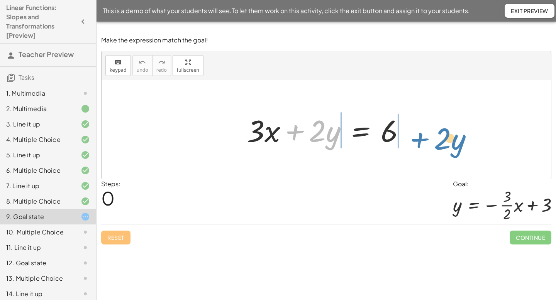
drag, startPoint x: 322, startPoint y: 133, endPoint x: 447, endPoint y: 137, distance: 125.5
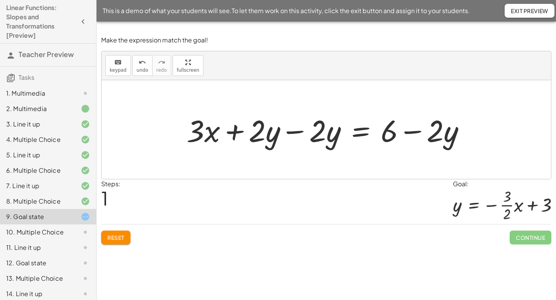
click at [298, 132] on div at bounding box center [329, 130] width 293 height 40
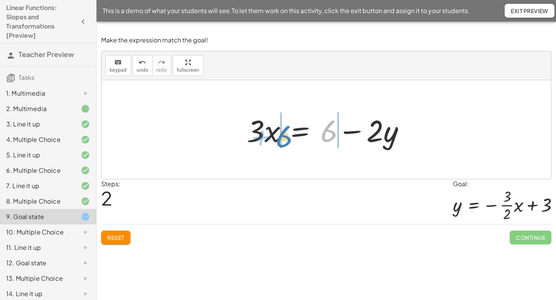
drag, startPoint x: 323, startPoint y: 128, endPoint x: 278, endPoint y: 133, distance: 45.5
click at [278, 133] on div at bounding box center [329, 130] width 172 height 40
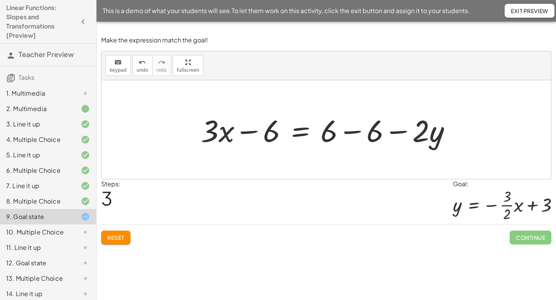
click at [354, 133] on div at bounding box center [329, 130] width 264 height 40
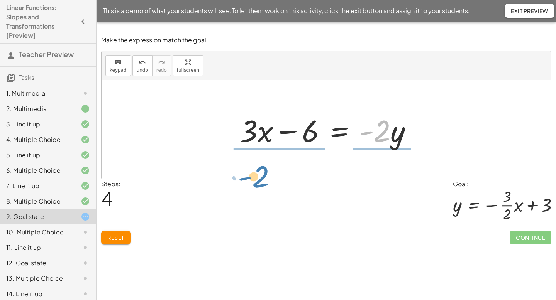
drag, startPoint x: 381, startPoint y: 134, endPoint x: 260, endPoint y: 179, distance: 129.4
click at [260, 179] on div "+ · 3 · x + · 2 · y = 6 + · 3 · x + · 2 · y − · 2 · y = + 6 − · 2 · y + · 3 · x…" at bounding box center [326, 129] width 449 height 99
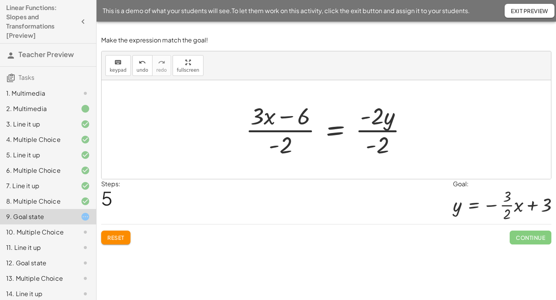
click at [374, 120] on div at bounding box center [329, 129] width 175 height 59
click at [380, 130] on div at bounding box center [329, 129] width 175 height 59
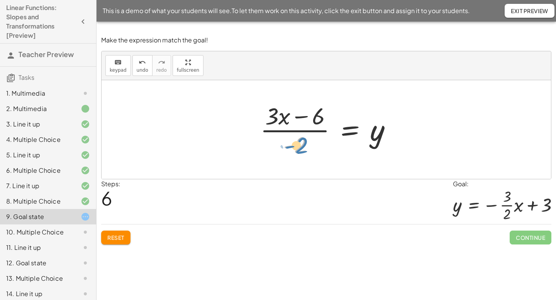
drag, startPoint x: 299, startPoint y: 142, endPoint x: 303, endPoint y: 142, distance: 3.9
click at [303, 142] on div at bounding box center [329, 129] width 146 height 59
click at [303, 132] on div at bounding box center [329, 129] width 146 height 59
click at [316, 121] on div at bounding box center [329, 129] width 146 height 59
drag, startPoint x: 301, startPoint y: 145, endPoint x: 269, endPoint y: 122, distance: 39.3
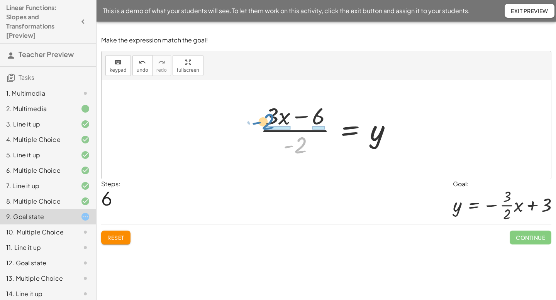
click at [269, 122] on div at bounding box center [329, 129] width 146 height 59
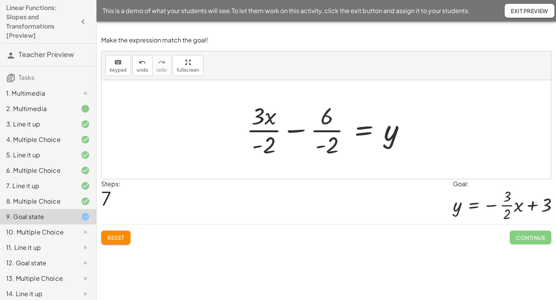
click at [330, 130] on div at bounding box center [328, 129] width 173 height 59
click at [315, 132] on div at bounding box center [329, 129] width 172 height 59
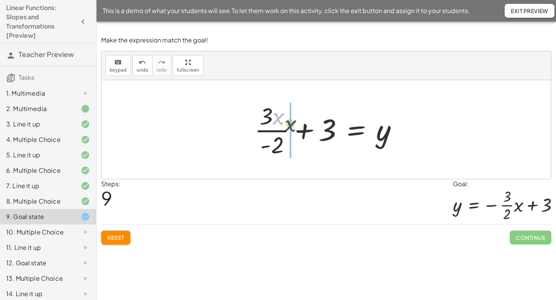
drag, startPoint x: 278, startPoint y: 118, endPoint x: 292, endPoint y: 128, distance: 17.4
click at [292, 128] on div at bounding box center [329, 129] width 157 height 59
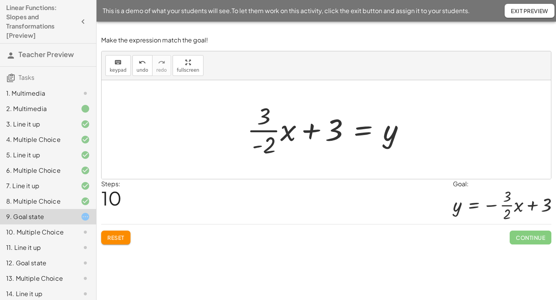
click at [428, 255] on div "This is an activity for transformations of linear functions. You will explore t…" at bounding box center [326, 161] width 459 height 279
drag, startPoint x: 257, startPoint y: 148, endPoint x: 244, endPoint y: 131, distance: 21.9
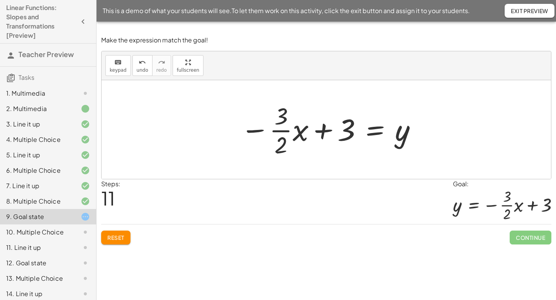
click at [405, 267] on div "This is an activity for transformations of linear functions. You will explore t…" at bounding box center [326, 161] width 459 height 279
click at [374, 128] on div at bounding box center [329, 129] width 185 height 59
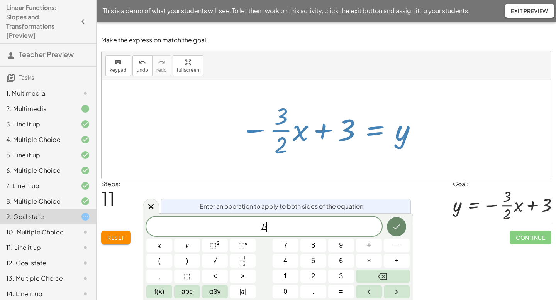
click at [394, 224] on icon "Done" at bounding box center [396, 226] width 9 height 9
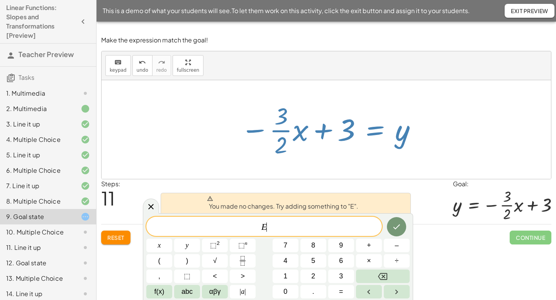
click at [387, 177] on div at bounding box center [326, 129] width 449 height 99
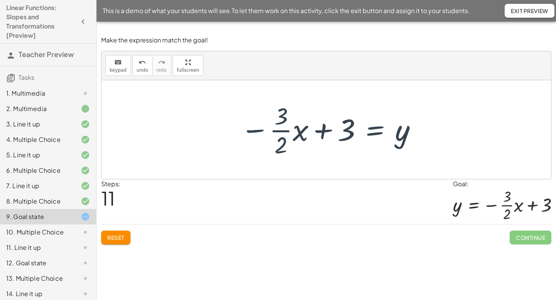
click at [377, 130] on div at bounding box center [329, 129] width 185 height 59
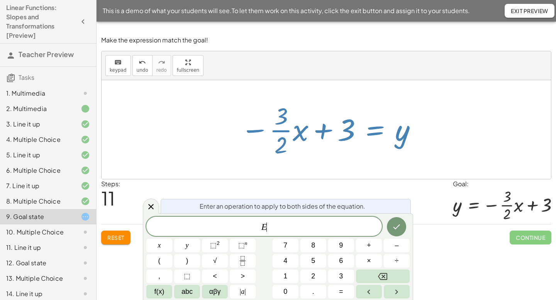
click at [377, 130] on div at bounding box center [329, 129] width 185 height 59
click at [413, 130] on div at bounding box center [329, 129] width 185 height 59
drag, startPoint x: 402, startPoint y: 131, endPoint x: 248, endPoint y: 132, distance: 154.4
click at [248, 132] on div at bounding box center [329, 129] width 185 height 59
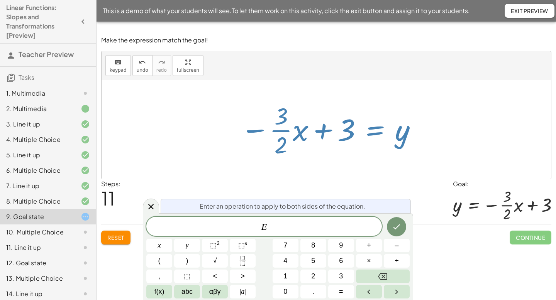
click at [248, 132] on div at bounding box center [329, 129] width 185 height 59
click at [231, 161] on div at bounding box center [326, 129] width 449 height 99
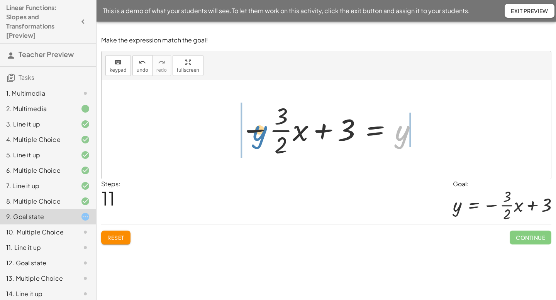
drag, startPoint x: 398, startPoint y: 132, endPoint x: 254, endPoint y: 132, distance: 143.2
click at [254, 132] on div at bounding box center [329, 129] width 185 height 59
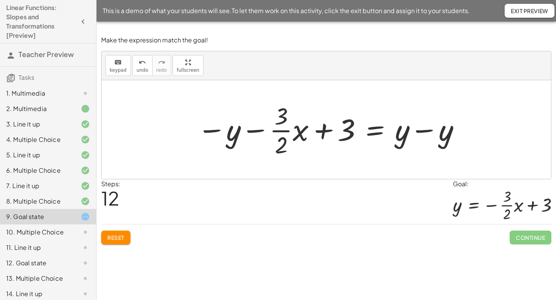
click at [399, 135] on div at bounding box center [329, 129] width 272 height 59
click at [119, 237] on span "Reset" at bounding box center [115, 237] width 17 height 7
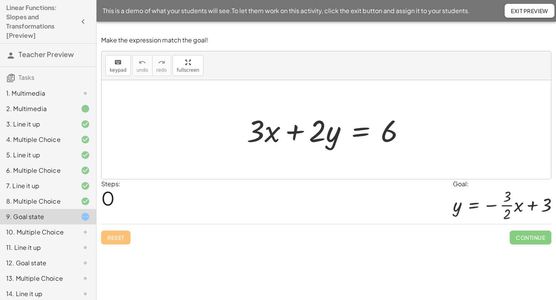
click at [352, 144] on div at bounding box center [329, 130] width 172 height 40
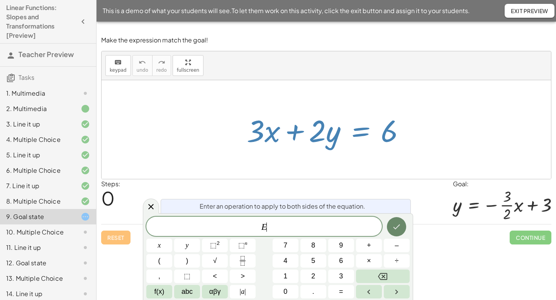
click at [399, 229] on icon "Done" at bounding box center [396, 226] width 9 height 9
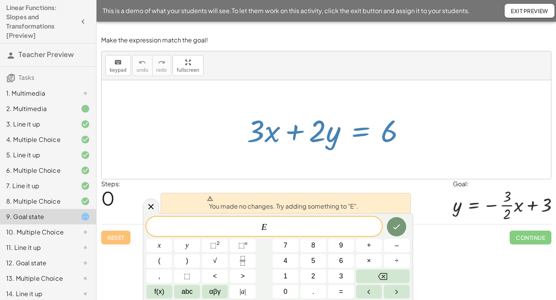
click at [425, 207] on div "Steps: 0 Goal: y = − · · 3 · 2 · x + 3" at bounding box center [326, 202] width 450 height 45
click at [147, 207] on icon at bounding box center [150, 206] width 9 height 9
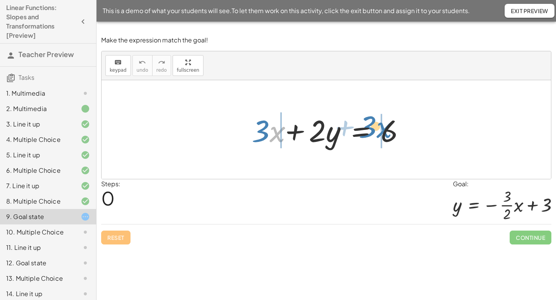
drag, startPoint x: 265, startPoint y: 137, endPoint x: 372, endPoint y: 132, distance: 107.0
click at [372, 132] on div at bounding box center [326, 130] width 167 height 40
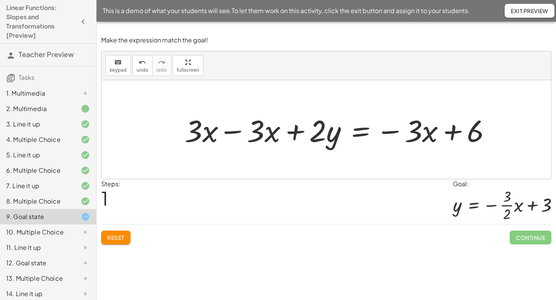
click at [238, 135] on div at bounding box center [341, 130] width 320 height 40
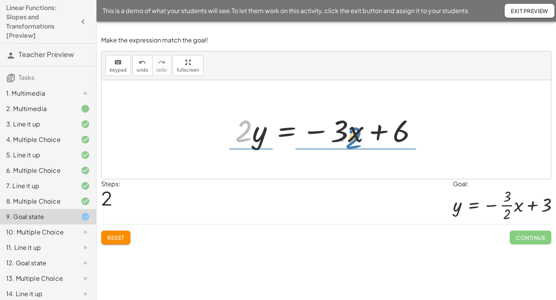
drag, startPoint x: 243, startPoint y: 134, endPoint x: 353, endPoint y: 141, distance: 110.2
click at [353, 141] on div at bounding box center [329, 130] width 196 height 40
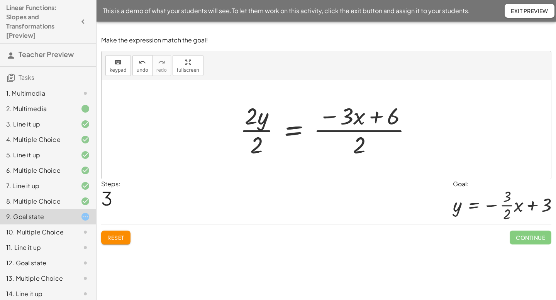
click at [253, 118] on div at bounding box center [329, 129] width 186 height 59
click at [249, 140] on div at bounding box center [329, 129] width 186 height 59
click at [249, 140] on div "+ · 3 · x + · 2 · y = 6 + · 3 · x − · 3 · x + · 2 · y = − · 3 · x + 6 + 0 + · 2…" at bounding box center [335, 129] width 177 height 63
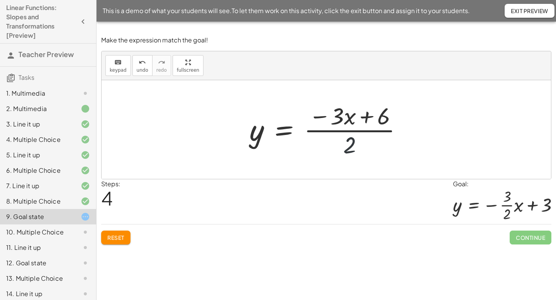
drag, startPoint x: 361, startPoint y: 144, endPoint x: 355, endPoint y: 144, distance: 6.2
click at [355, 144] on div at bounding box center [329, 129] width 167 height 59
drag, startPoint x: 351, startPoint y: 149, endPoint x: 336, endPoint y: 129, distance: 25.3
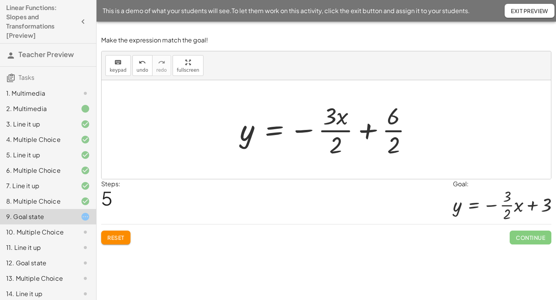
click at [399, 129] on div at bounding box center [329, 129] width 186 height 59
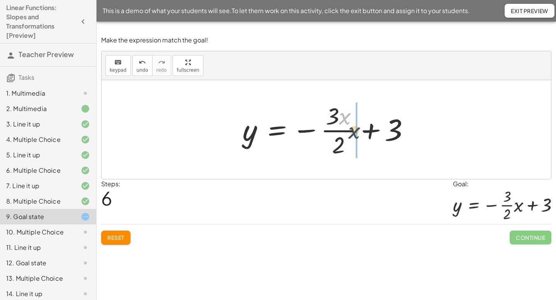
drag, startPoint x: 346, startPoint y: 115, endPoint x: 356, endPoint y: 130, distance: 18.1
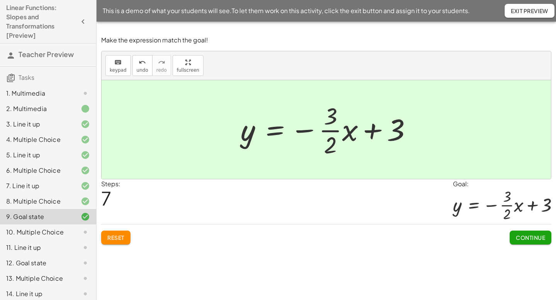
click at [538, 237] on span "Continue" at bounding box center [530, 237] width 29 height 7
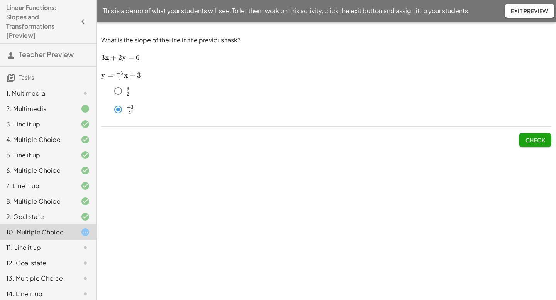
click at [531, 146] on button "Check" at bounding box center [535, 140] width 32 height 14
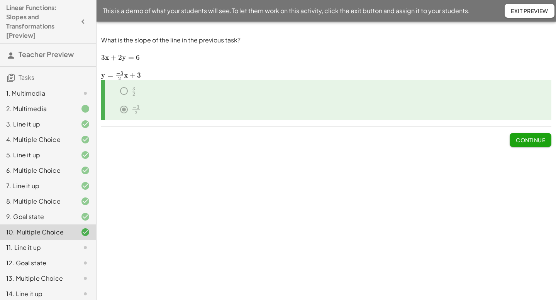
click at [74, 247] on div at bounding box center [79, 247] width 22 height 9
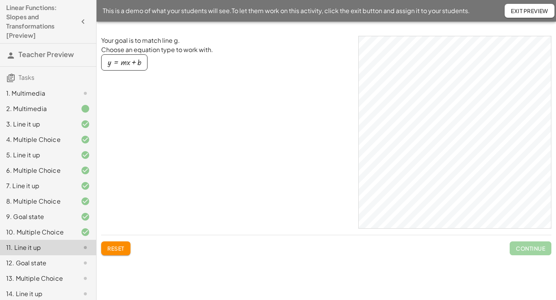
click at [136, 65] on div "button" at bounding box center [124, 62] width 33 height 8
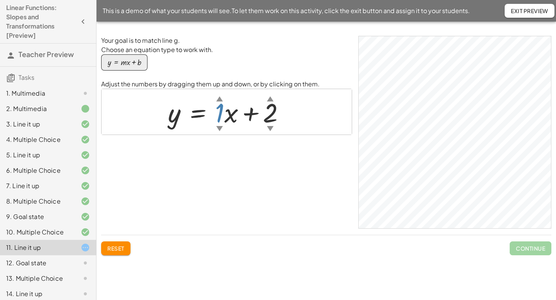
click at [222, 128] on div "▼" at bounding box center [219, 129] width 7 height 10
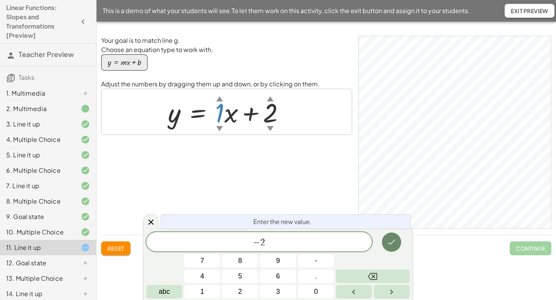
click at [396, 242] on button "Done" at bounding box center [391, 242] width 19 height 19
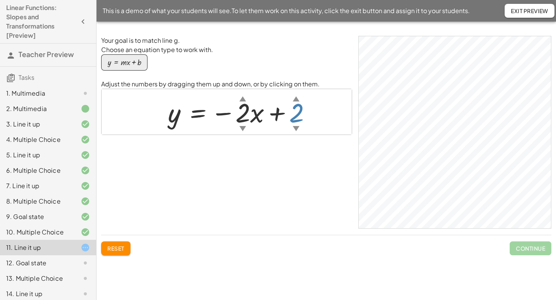
click at [295, 127] on div "▼" at bounding box center [296, 129] width 7 height 10
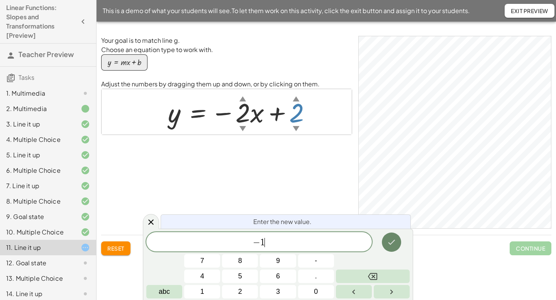
click at [386, 245] on button "Done" at bounding box center [391, 242] width 19 height 19
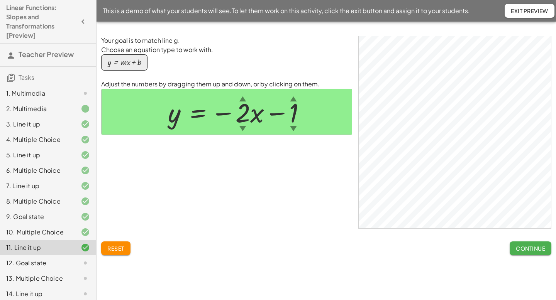
click at [0, 0] on div "Your goal is to match line g. Choose an equation type to work with. y = + · m ·…" at bounding box center [0, 0] width 0 height 0
click at [531, 255] on button "Continue" at bounding box center [531, 249] width 42 height 14
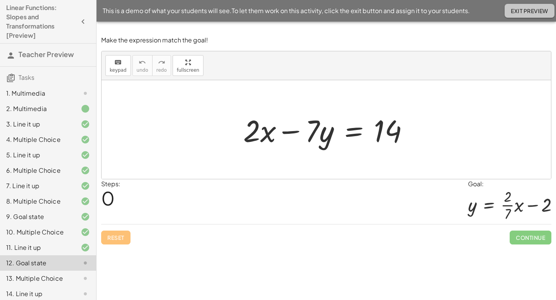
click at [519, 12] on span "Exit Preview" at bounding box center [529, 10] width 37 height 7
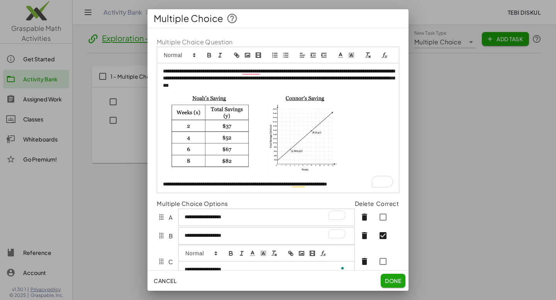
scroll to position [56, 0]
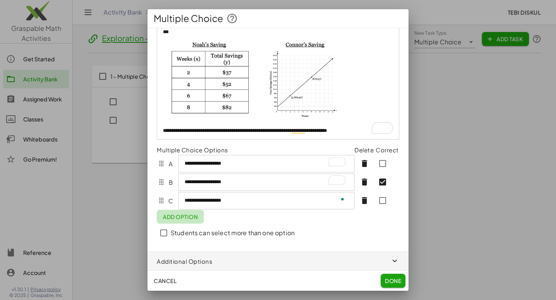
click at [192, 220] on span "Add Option" at bounding box center [180, 216] width 35 height 7
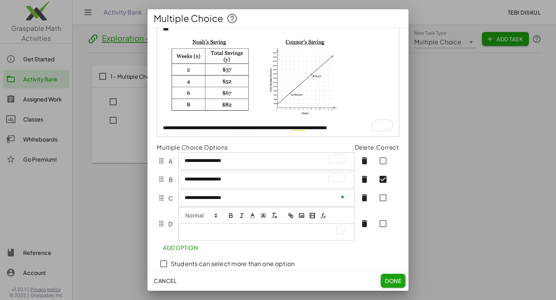
click at [228, 223] on div at bounding box center [266, 223] width 176 height 33
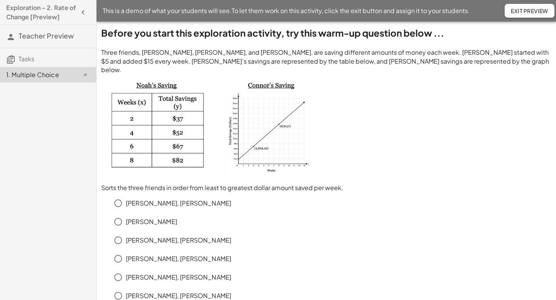
click at [205, 65] on p "Three friends, Sarah, Noah, and Connor, are saving different amounts of money e…" at bounding box center [326, 61] width 450 height 26
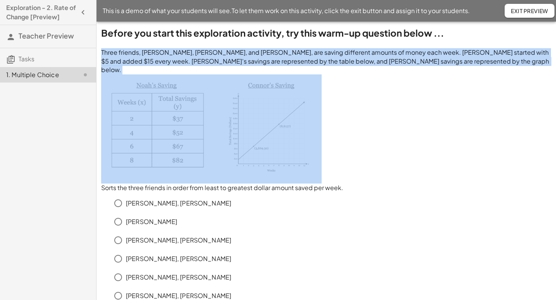
click at [242, 80] on img at bounding box center [211, 128] width 220 height 107
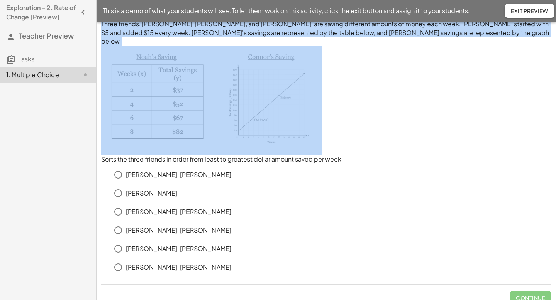
click at [271, 205] on div "Sarah, Noah, Connor" at bounding box center [330, 211] width 441 height 15
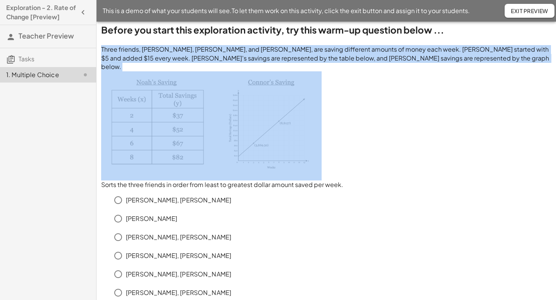
scroll to position [0, 0]
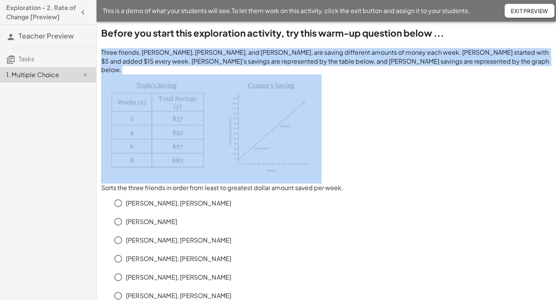
click at [317, 81] on img at bounding box center [211, 128] width 220 height 107
click at [345, 52] on p "Three friends, Sarah, Noah, and Connor, are saving different amounts of money e…" at bounding box center [326, 61] width 450 height 26
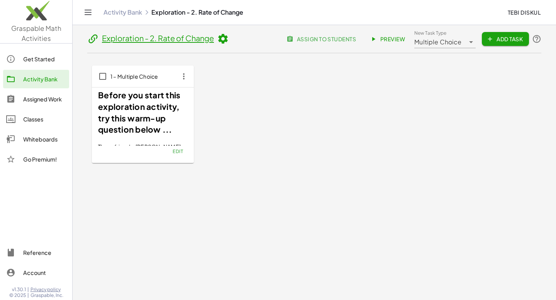
click at [238, 89] on div "1 – Multiple Choice Before you start this exploration activity, try this warm-u…" at bounding box center [314, 115] width 445 height 98
click at [138, 107] on strong "Before you start this exploration activity, try this warm-up question below ..." at bounding box center [140, 112] width 84 height 45
click at [149, 109] on strong "Before you start this exploration activity, try this warm-up question below ..." at bounding box center [140, 112] width 84 height 45
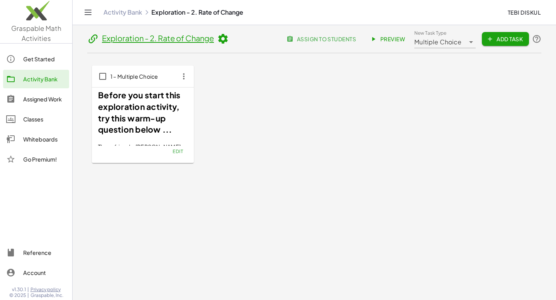
click at [221, 100] on div "1 – Multiple Choice Before you start this exploration activity, try this warm-u…" at bounding box center [314, 115] width 445 height 98
click at [503, 33] on button "Add Task" at bounding box center [505, 39] width 47 height 14
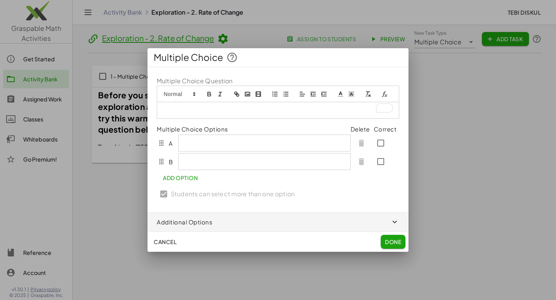
click at [402, 60] on div "Multiple Choice" at bounding box center [277, 57] width 261 height 19
click at [163, 244] on span "Cancel" at bounding box center [165, 242] width 23 height 7
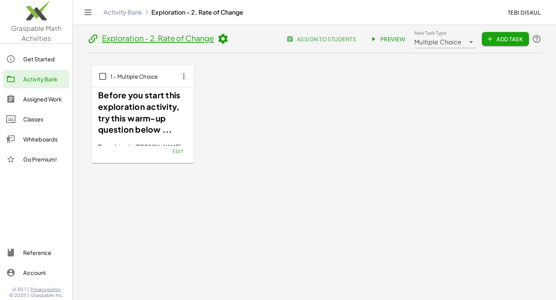
click at [438, 45] on span "Multiple Choice" at bounding box center [437, 41] width 47 height 9
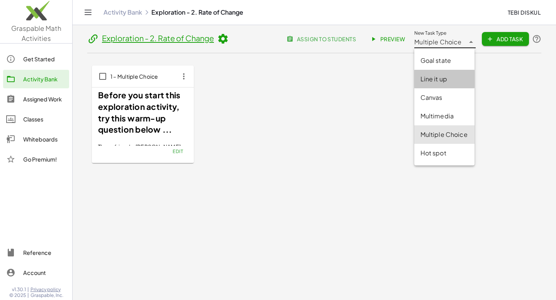
click at [449, 82] on div "Line it up" at bounding box center [444, 79] width 48 height 9
type input "********"
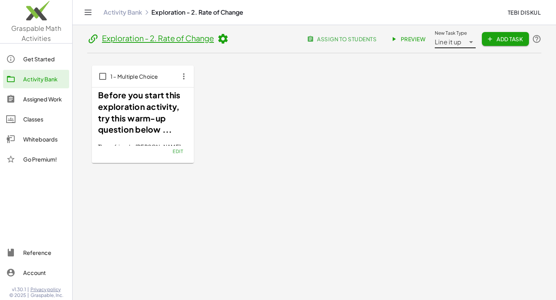
click at [461, 46] on div "Line it up ********" at bounding box center [450, 39] width 30 height 19
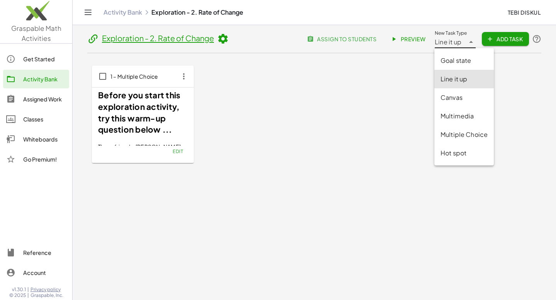
click at [366, 173] on div "1 – Multiple Choice Before you start this exploration activity, try this warm-u…" at bounding box center [314, 114] width 454 height 122
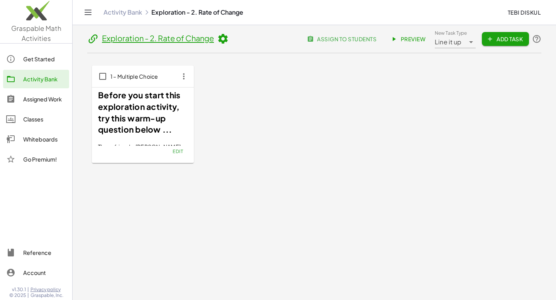
click at [177, 154] on button "Edit" at bounding box center [178, 151] width 20 height 11
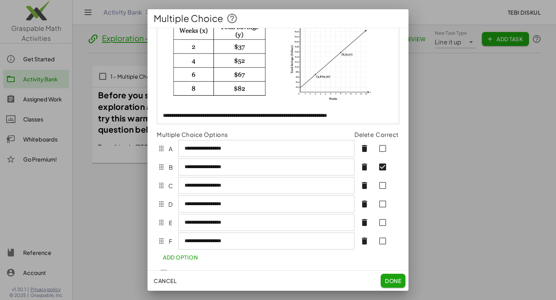
scroll to position [155, 0]
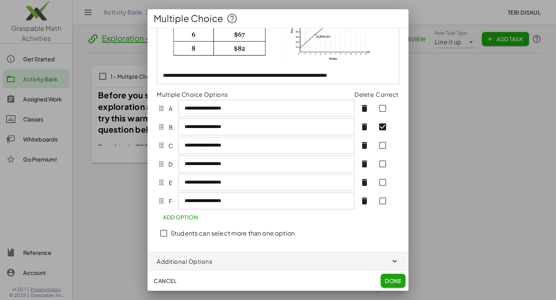
click at [395, 256] on span "button" at bounding box center [277, 261] width 261 height 19
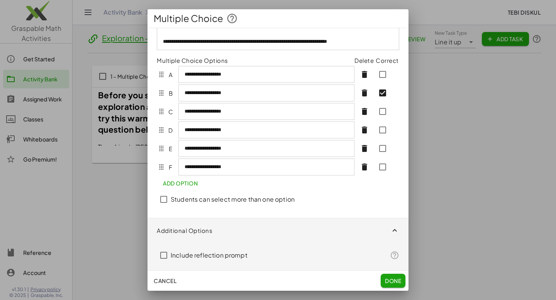
click at [229, 255] on label "Include reflection prompt" at bounding box center [209, 255] width 77 height 19
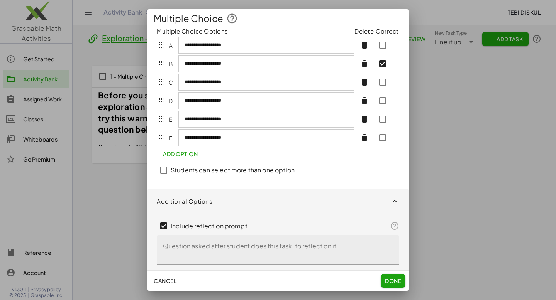
click at [245, 249] on textarea "Question asked after student does this task, to reflect on it" at bounding box center [278, 249] width 242 height 29
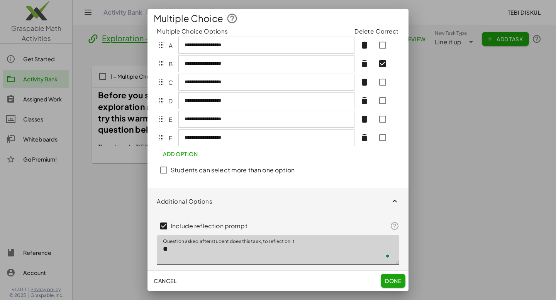
type textarea "*"
type textarea "**********"
click at [224, 234] on label "Include reflection prompt" at bounding box center [209, 226] width 77 height 19
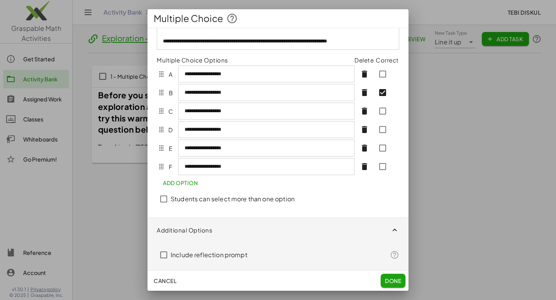
scroll to position [189, 0]
click at [405, 275] on div "Cancel Done" at bounding box center [277, 281] width 261 height 20
click at [402, 276] on button "Done" at bounding box center [393, 281] width 25 height 14
